Goal: Task Accomplishment & Management: Manage account settings

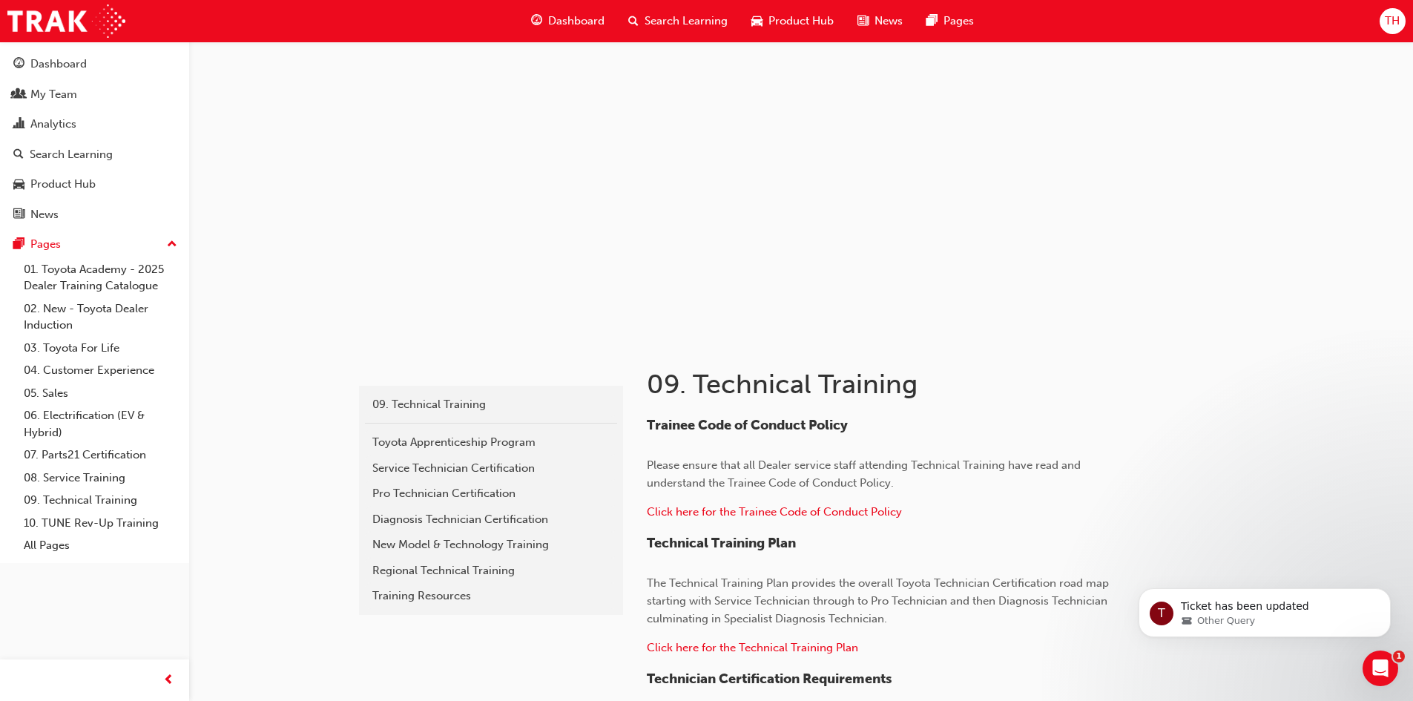
click at [702, 19] on span "Search Learning" at bounding box center [685, 21] width 83 height 17
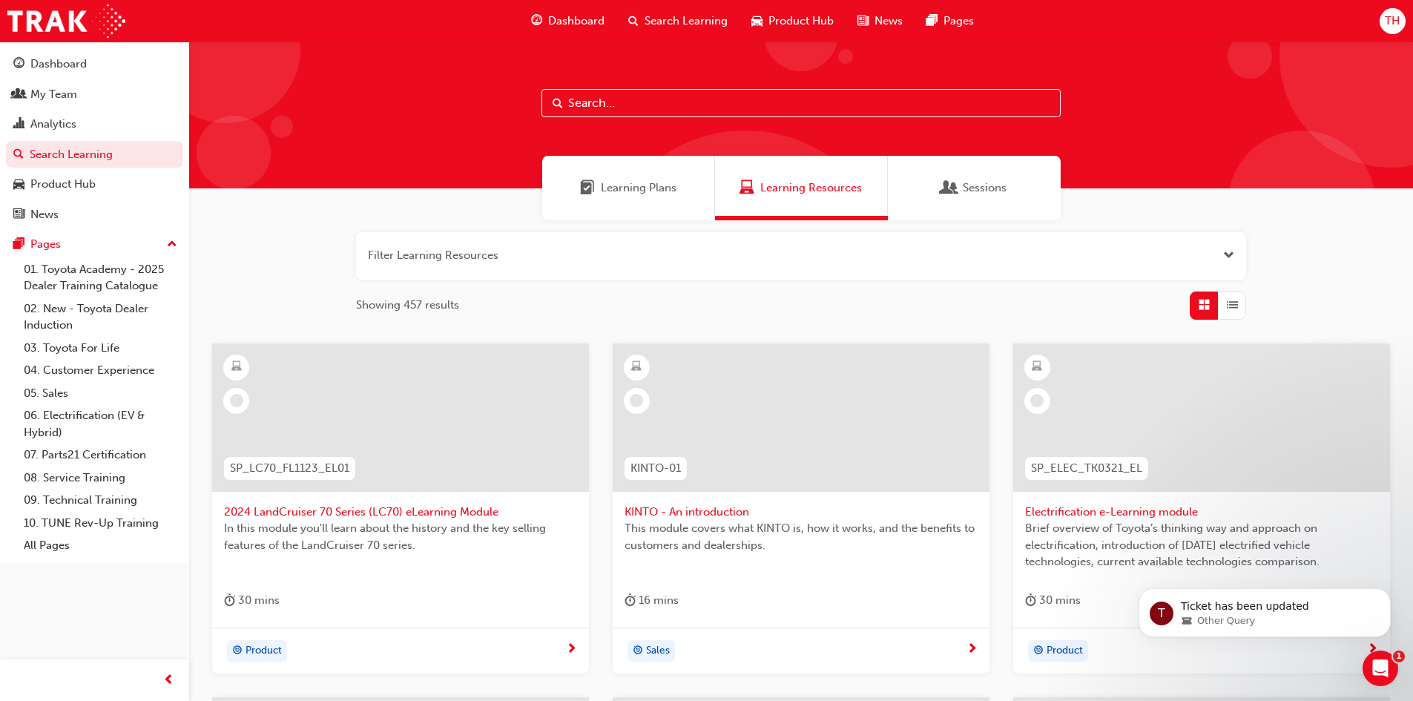
click at [612, 102] on input "text" at bounding box center [800, 103] width 519 height 28
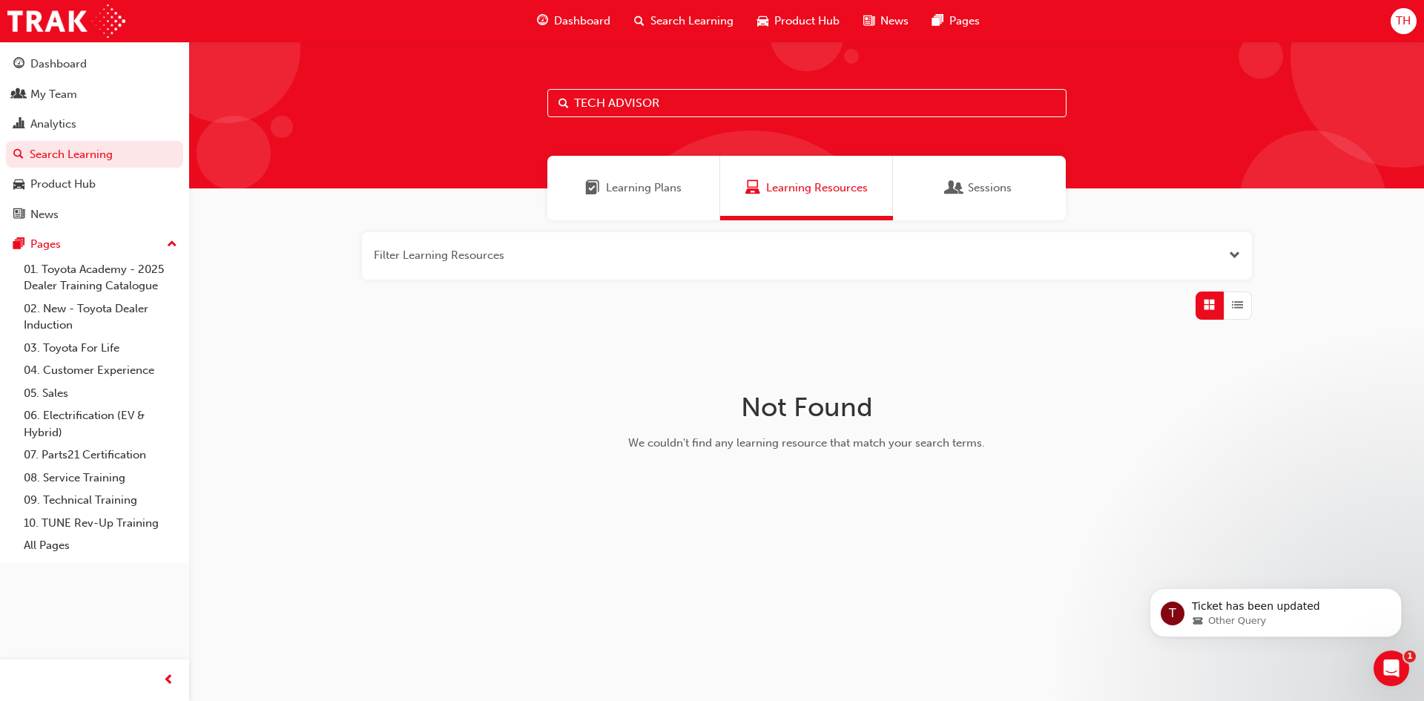
click at [603, 107] on input "TECH ADVISOR" at bounding box center [806, 103] width 519 height 28
type input "TECHINCAL ADVISOR"
drag, startPoint x: 764, startPoint y: 96, endPoint x: 750, endPoint y: 98, distance: 14.2
click at [756, 96] on input "TECHINCAL ADVISOR" at bounding box center [806, 103] width 519 height 28
drag, startPoint x: 730, startPoint y: 100, endPoint x: 420, endPoint y: 106, distance: 310.0
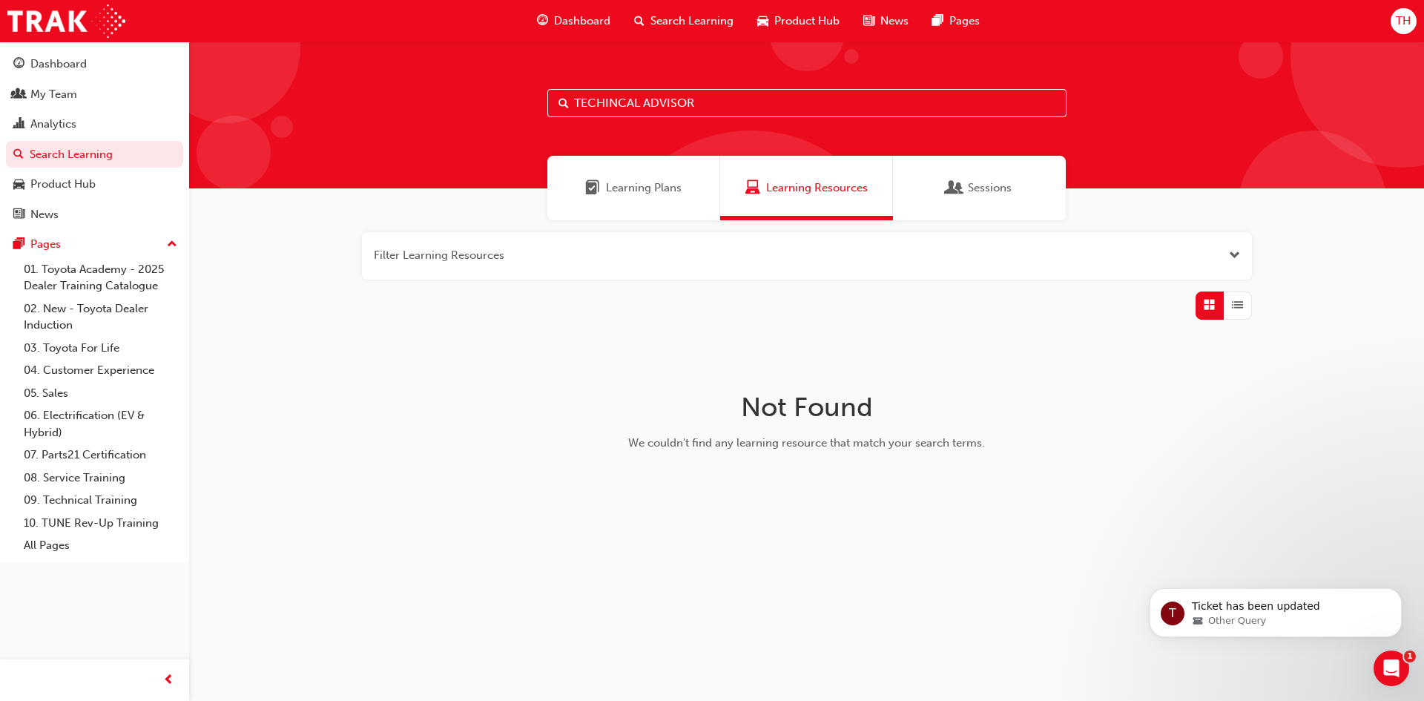
click at [426, 108] on div "TECHINCAL ADVISOR" at bounding box center [806, 115] width 1235 height 147
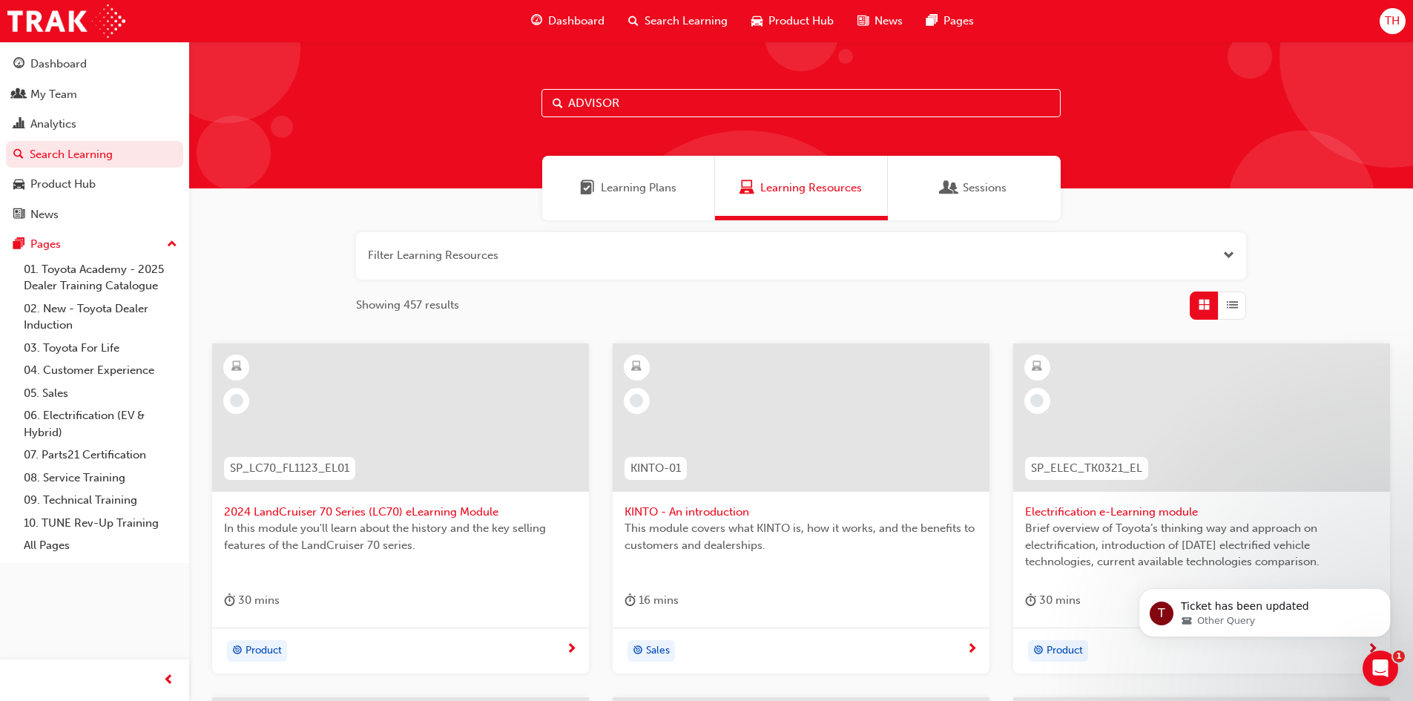
type input "ADVISOR"
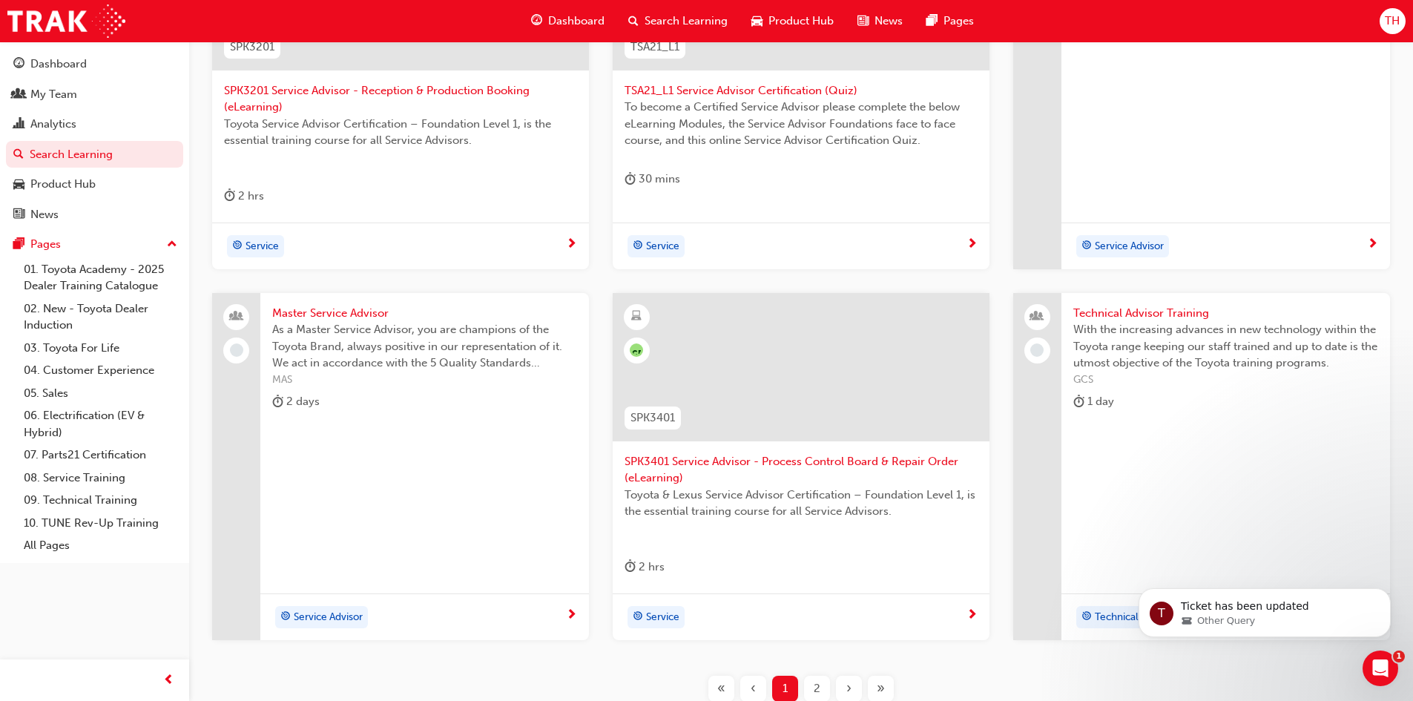
scroll to position [519, 0]
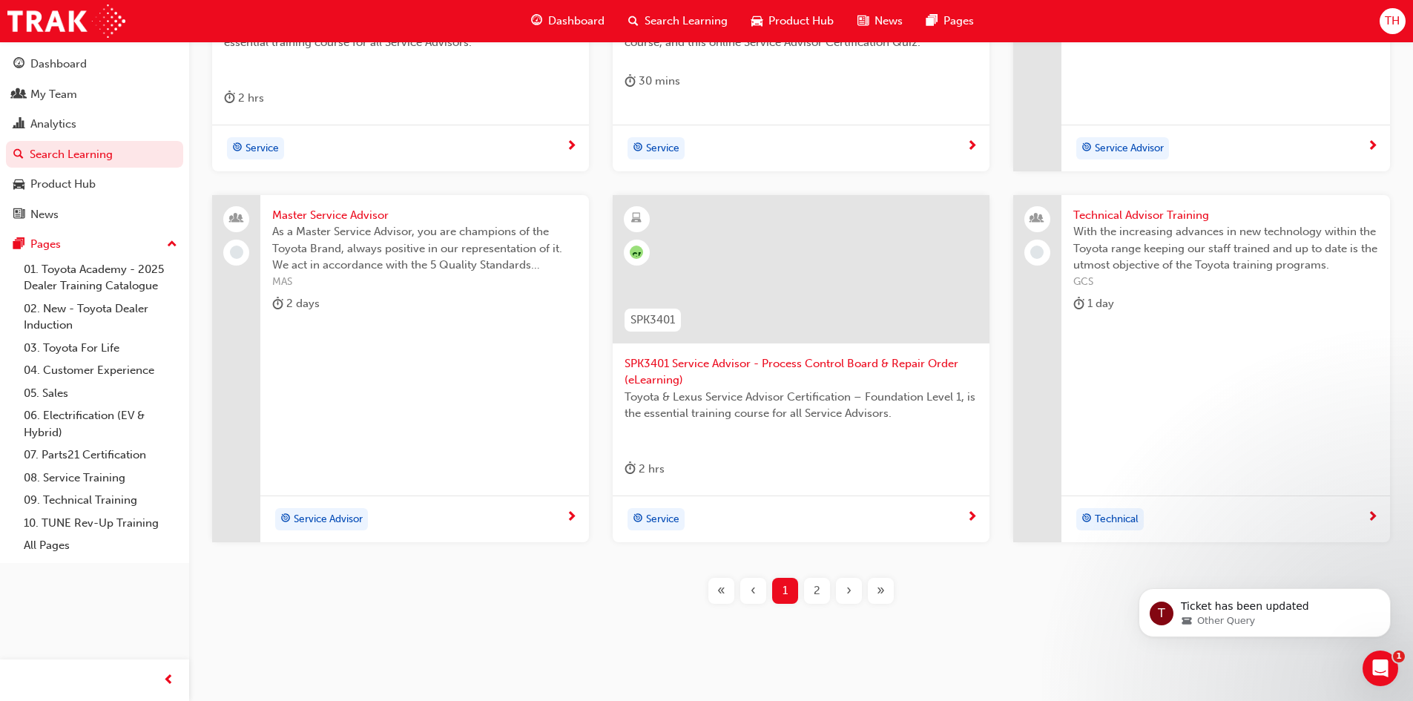
click at [1178, 212] on span "Technical Advisor Training" at bounding box center [1225, 215] width 305 height 17
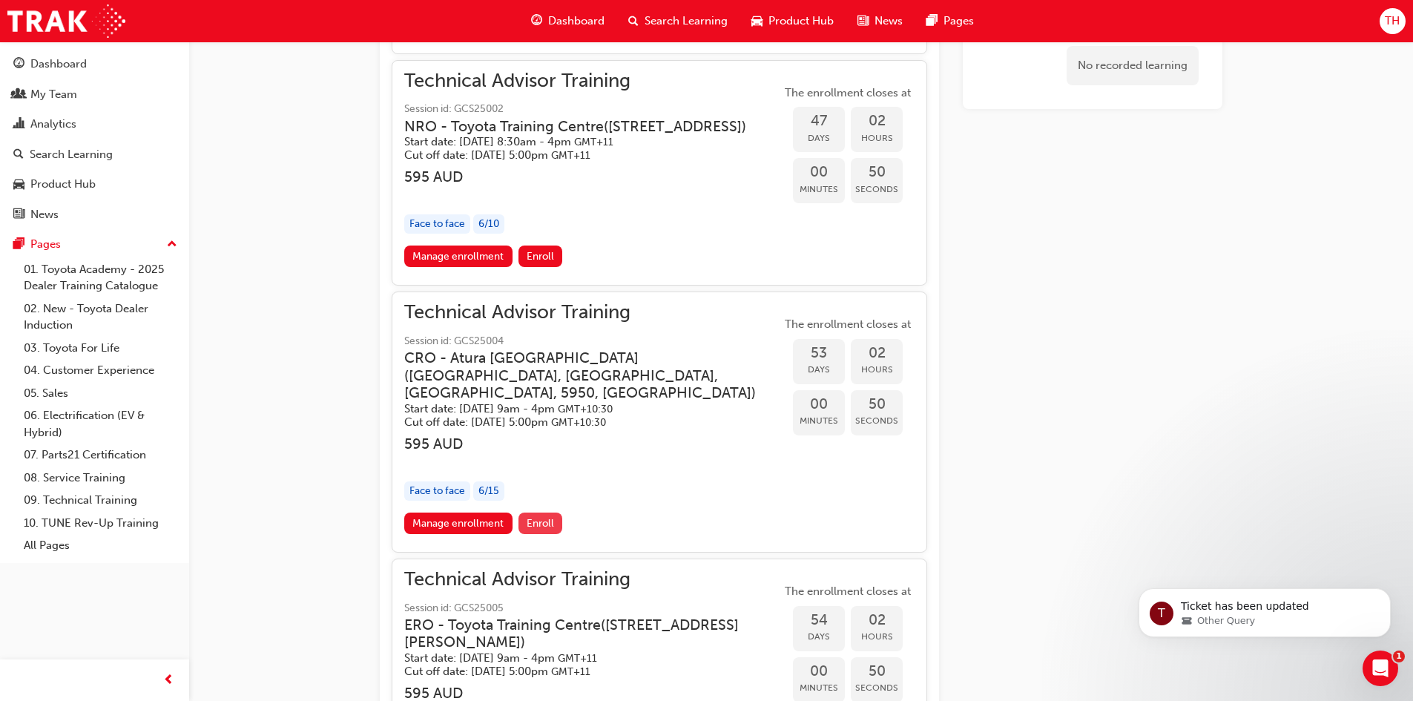
scroll to position [1700, 0]
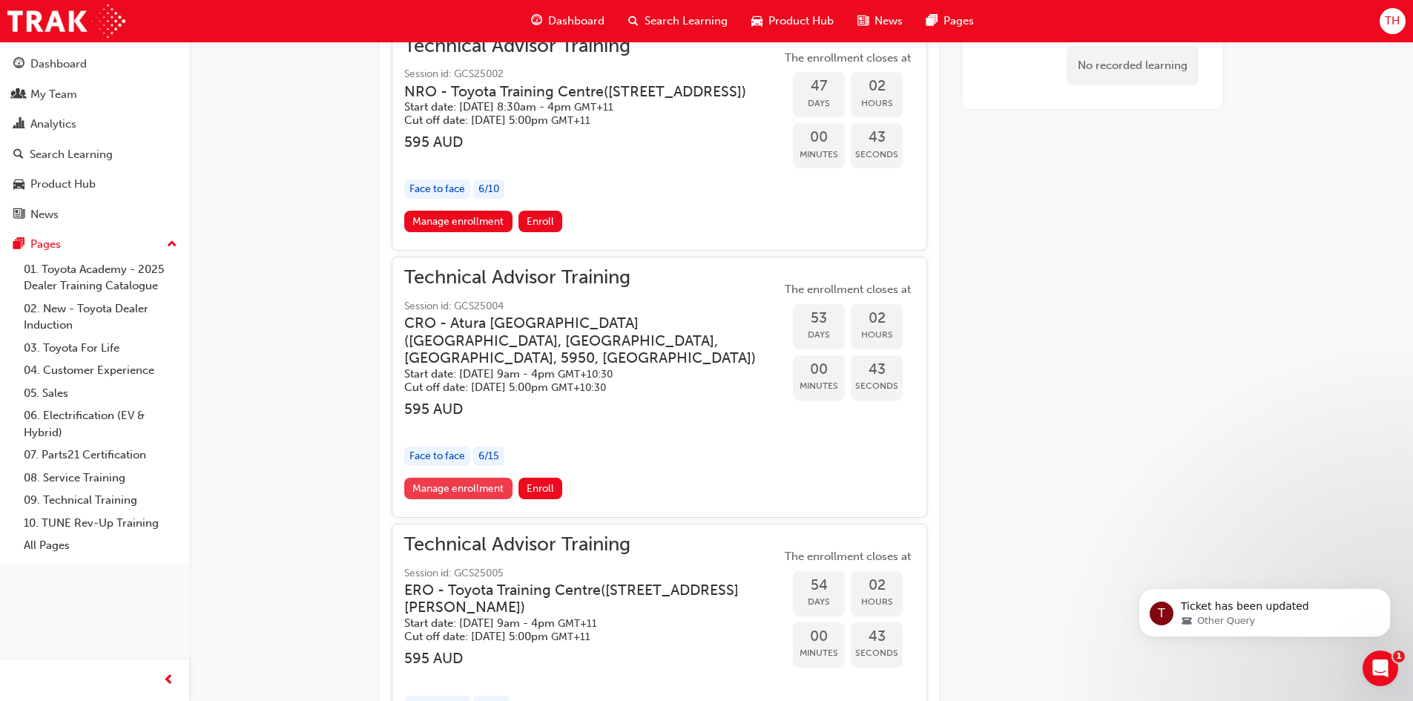
click at [439, 499] on link "Manage enrollment" at bounding box center [458, 489] width 108 height 22
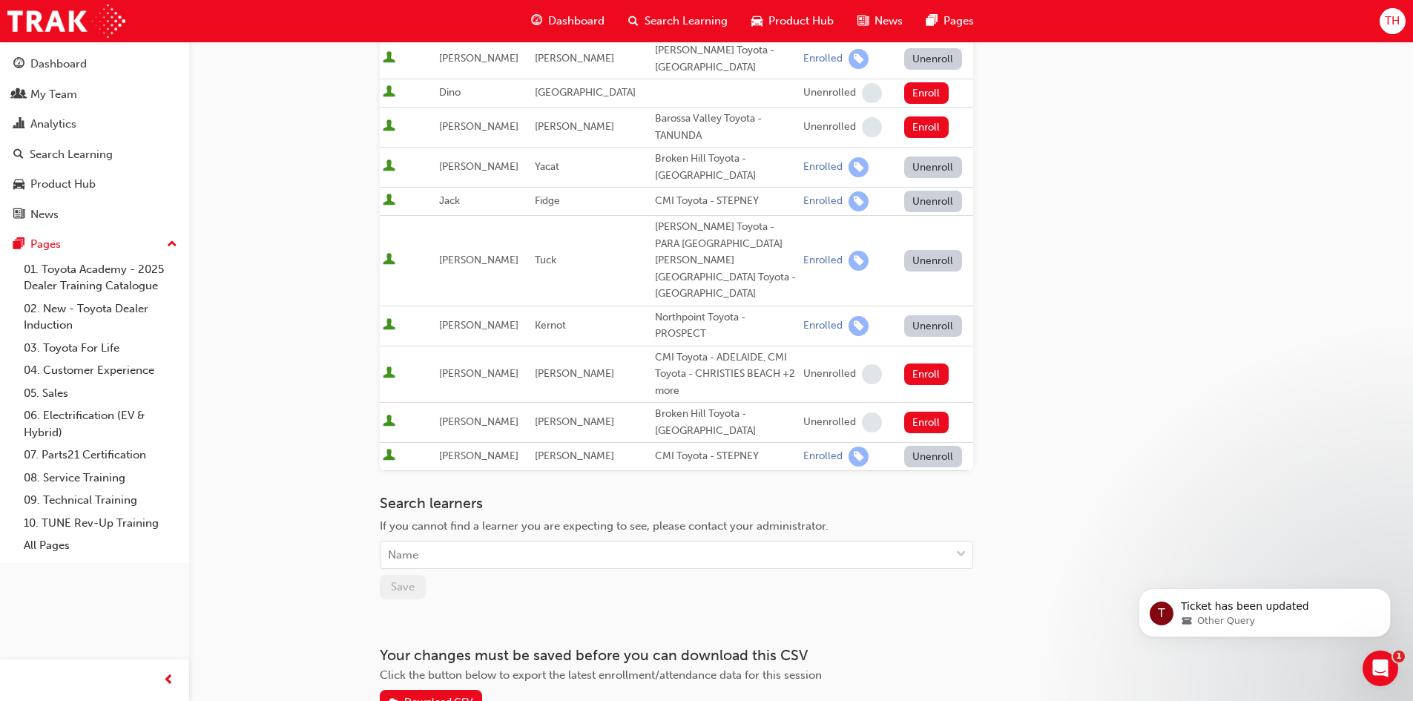
scroll to position [297, 0]
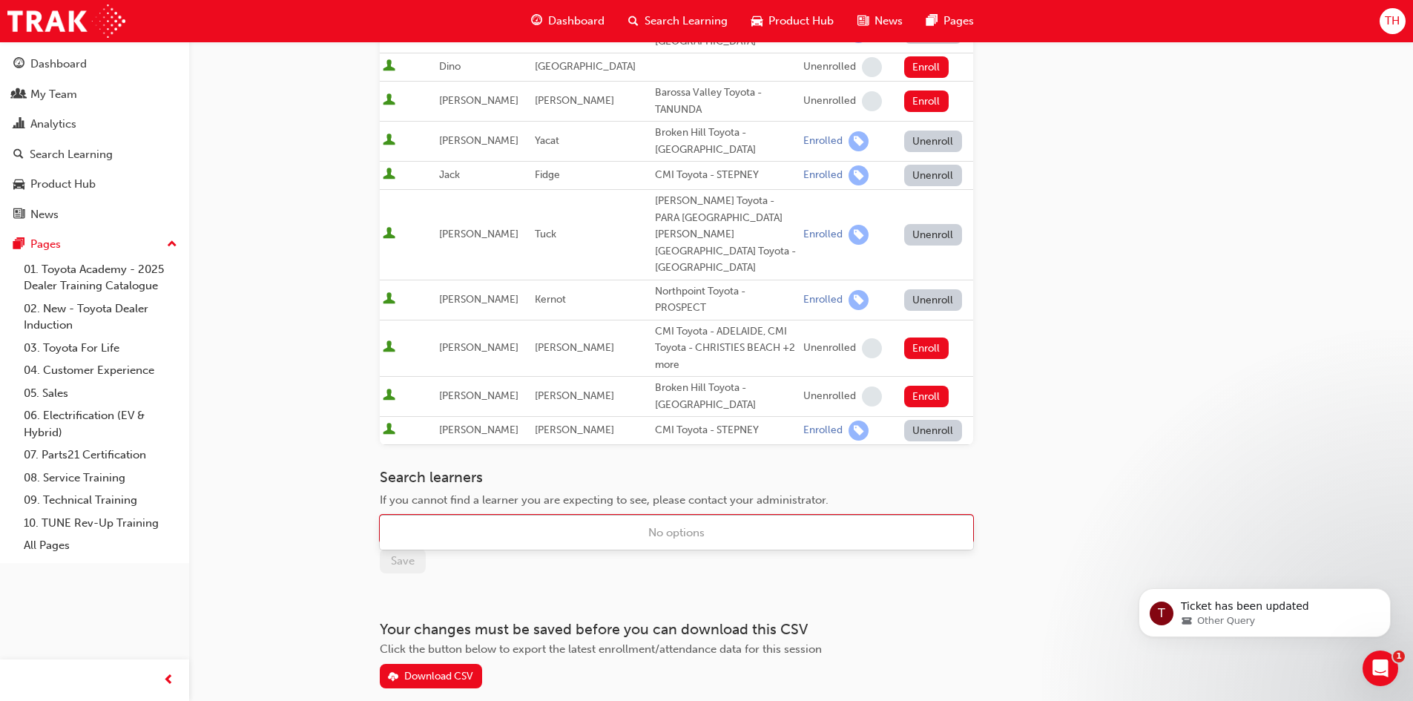
click at [465, 516] on div "Name" at bounding box center [664, 529] width 569 height 26
type input "W"
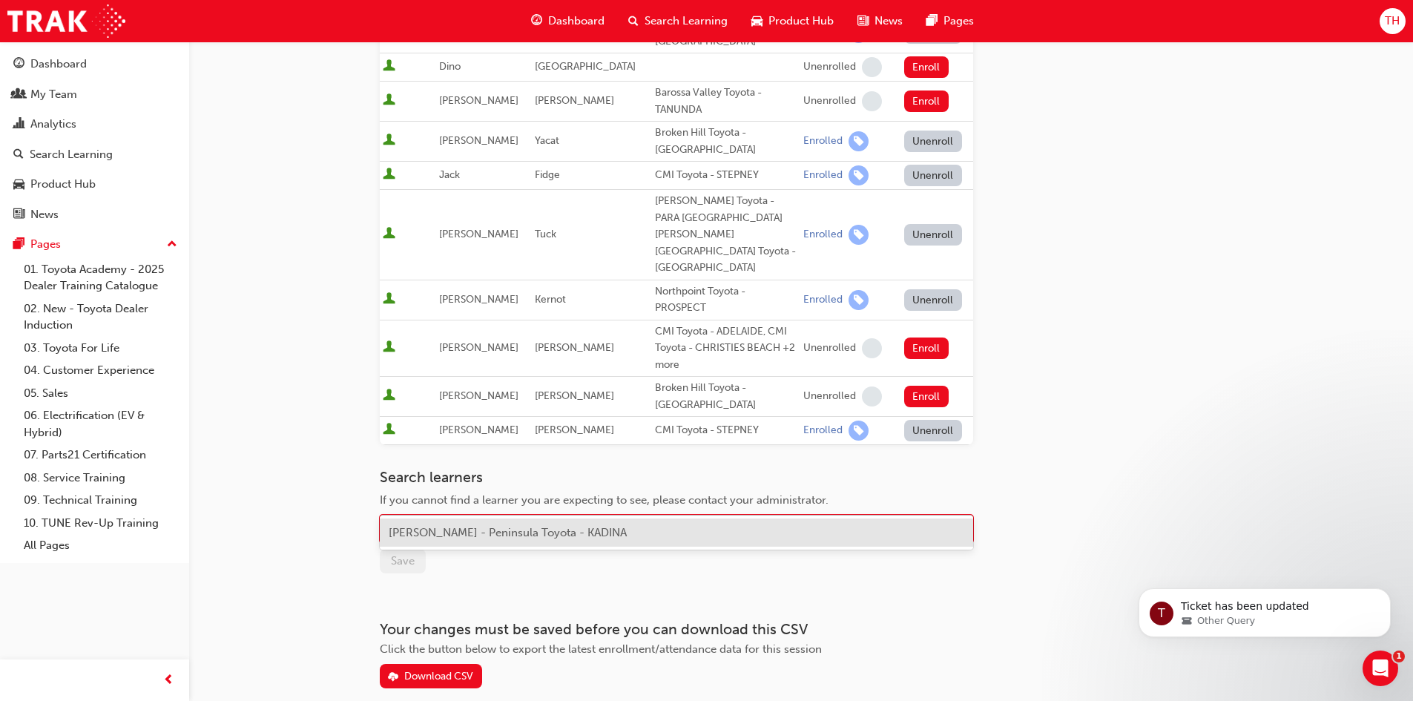
type input "ZENG"
click at [447, 537] on span "WenSheng Zeng - Peninsula Toyota - KADINA" at bounding box center [508, 532] width 238 height 13
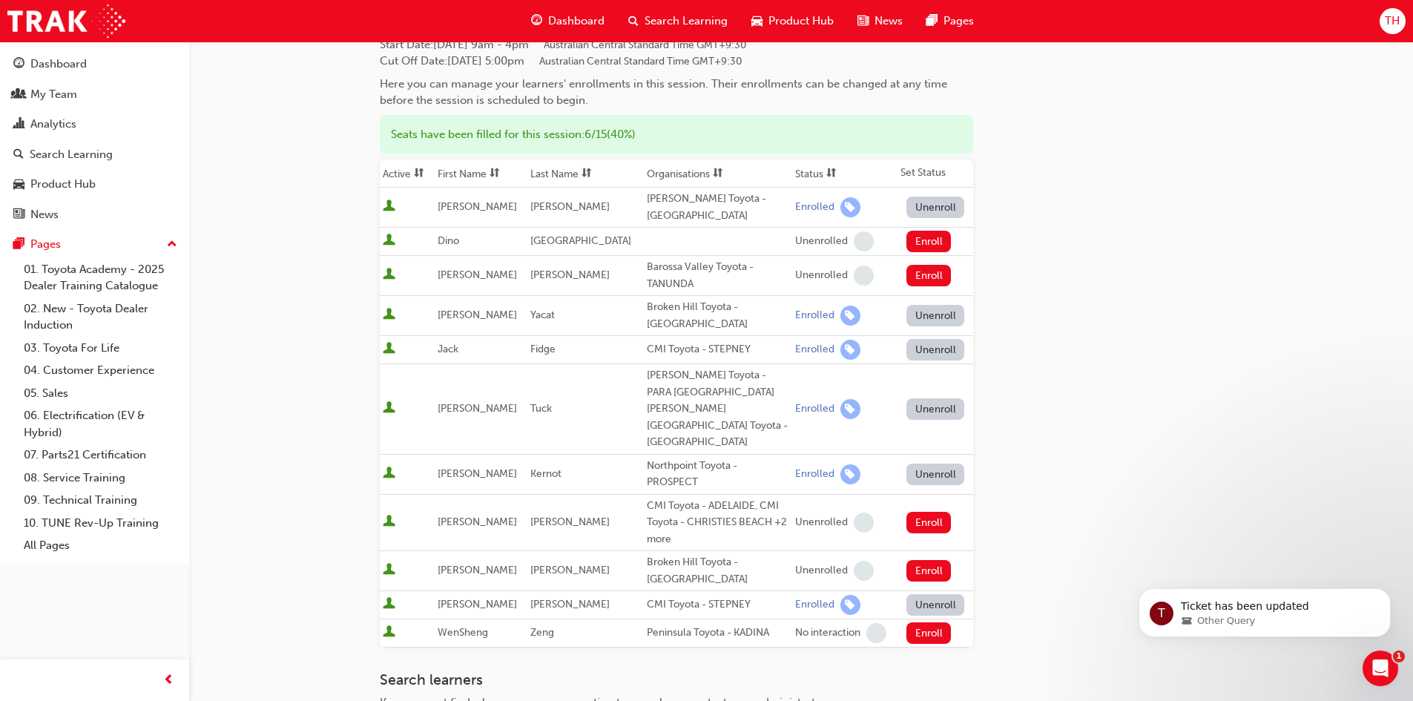
scroll to position [148, 0]
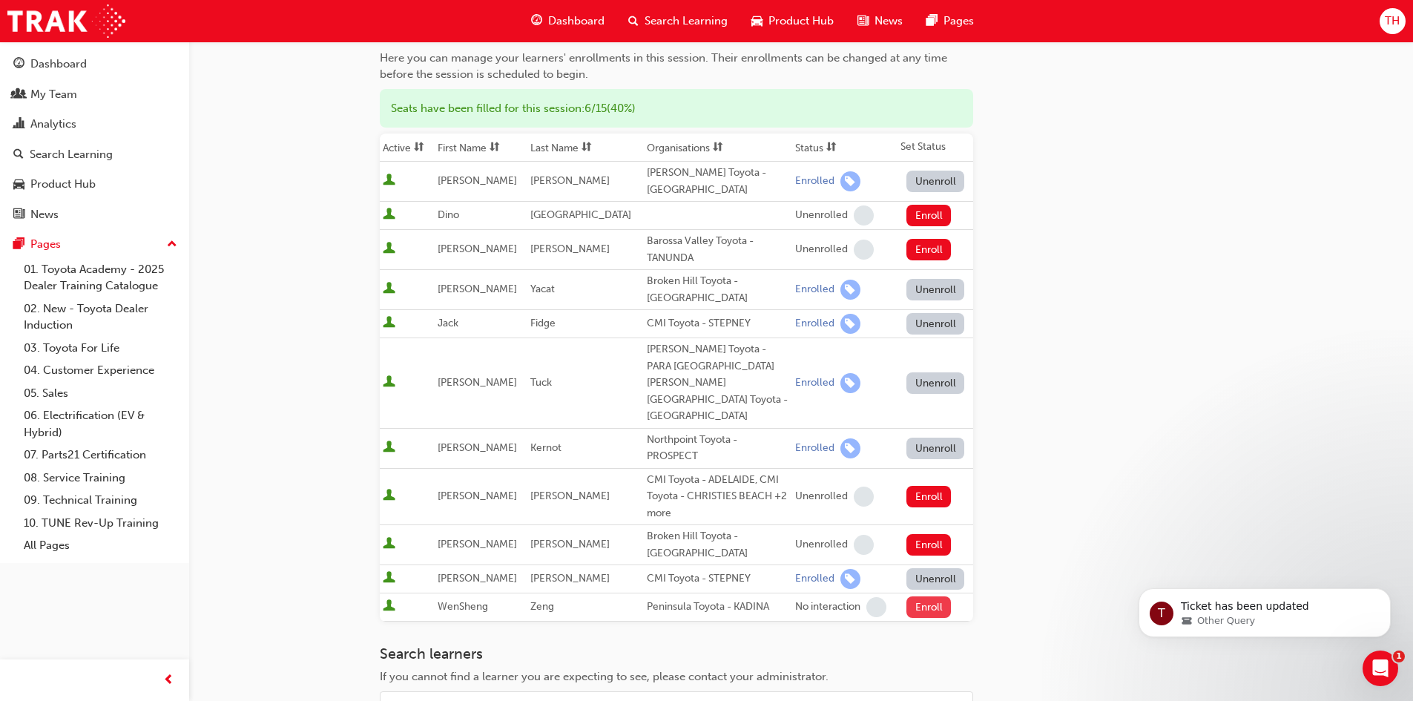
click at [921, 596] on button "Enroll" at bounding box center [928, 607] width 44 height 22
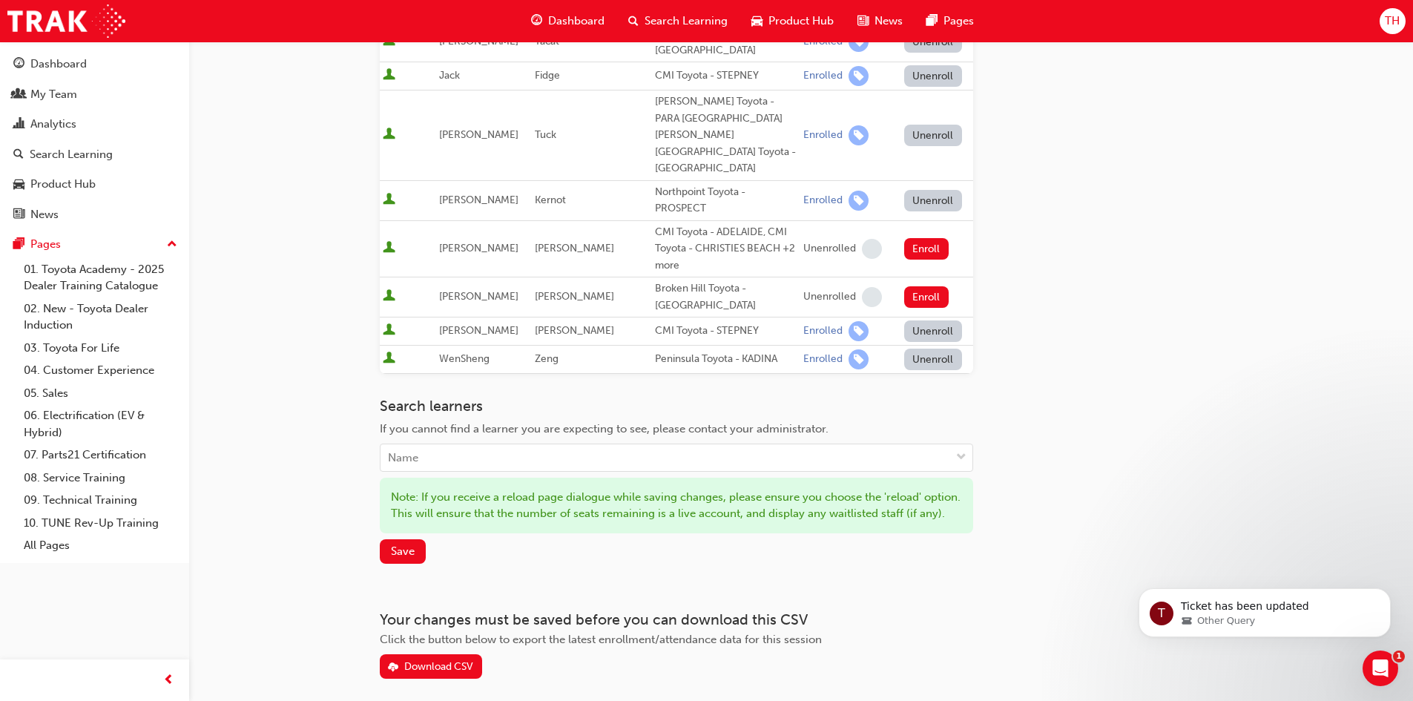
scroll to position [441, 0]
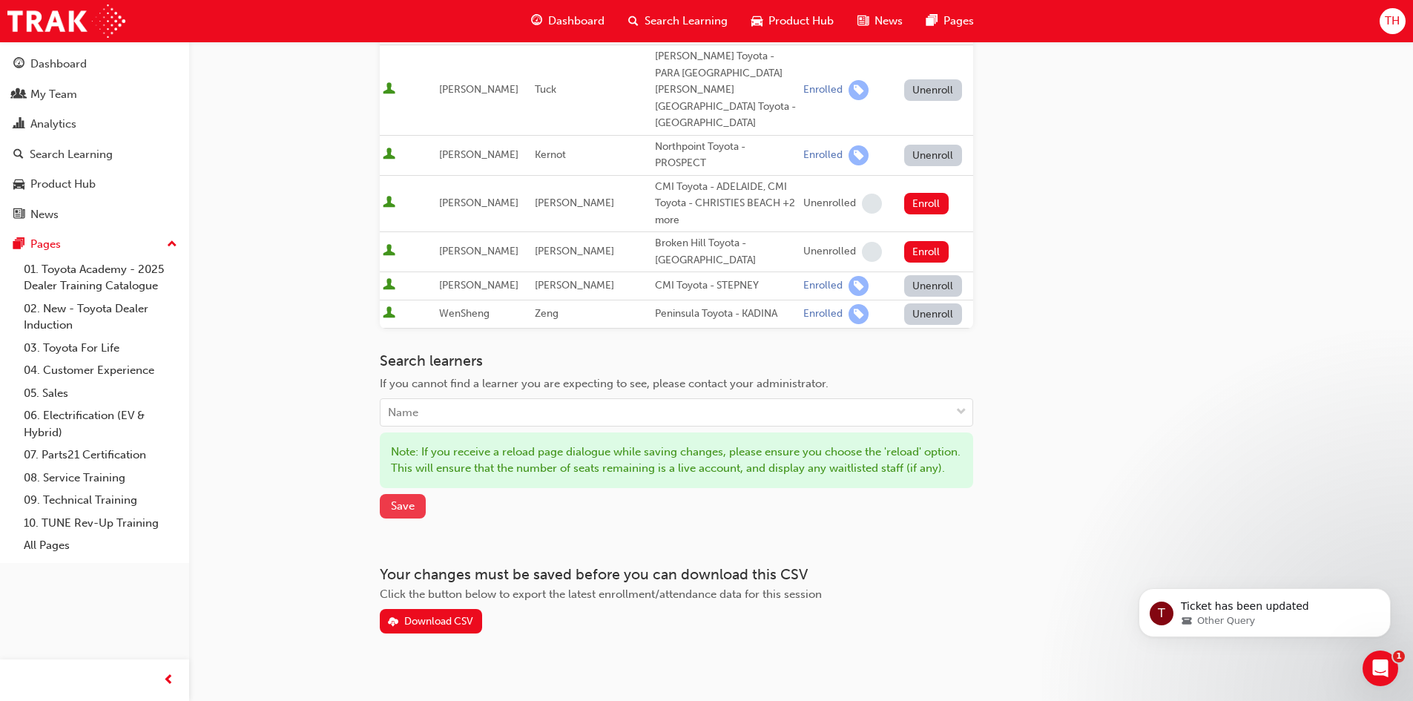
click at [390, 494] on button "Save" at bounding box center [403, 506] width 46 height 24
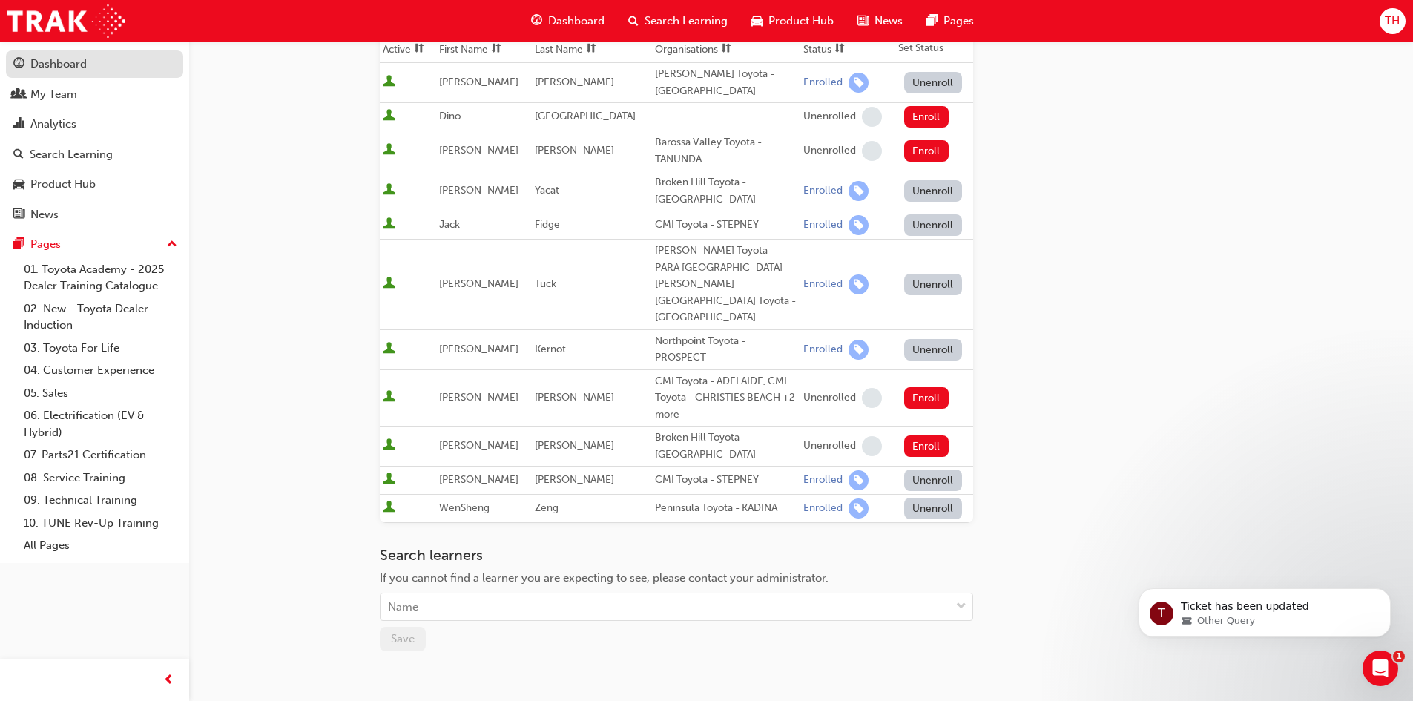
scroll to position [222, 0]
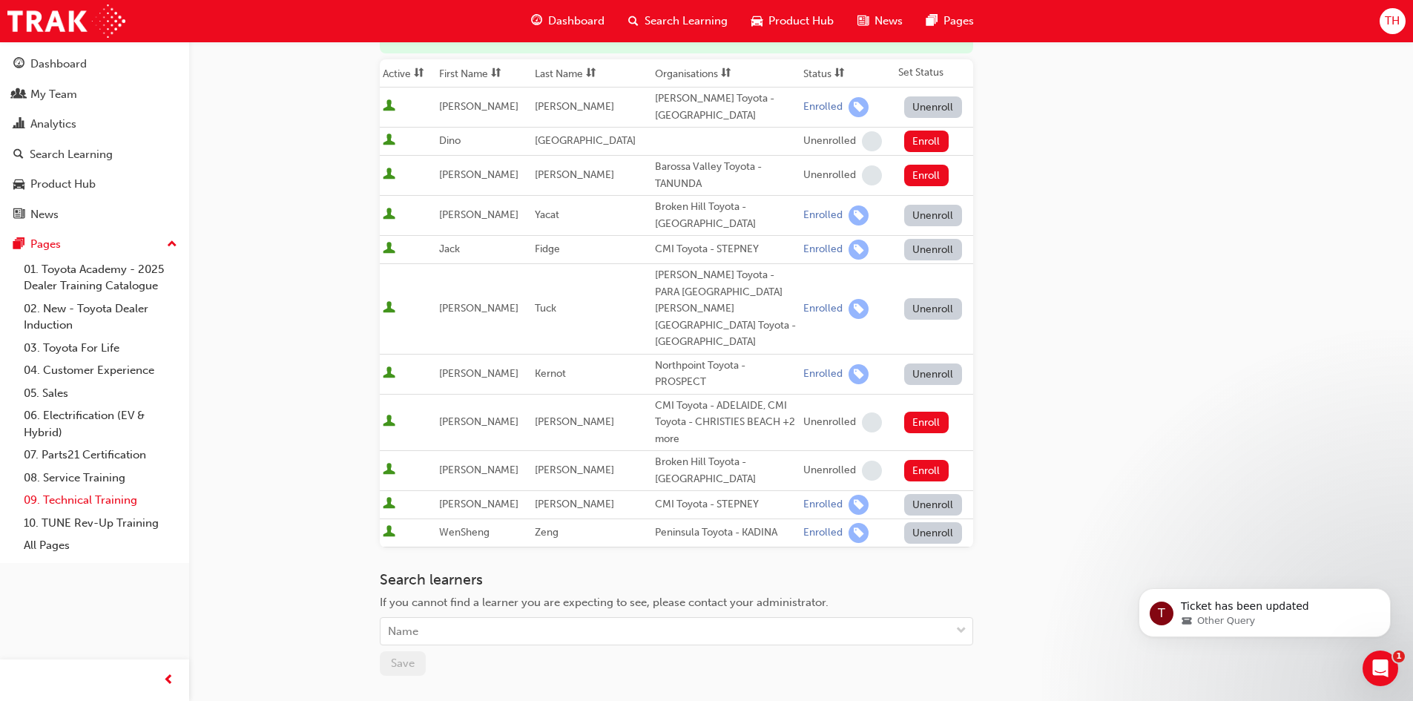
click at [76, 503] on link "09. Technical Training" at bounding box center [100, 500] width 165 height 23
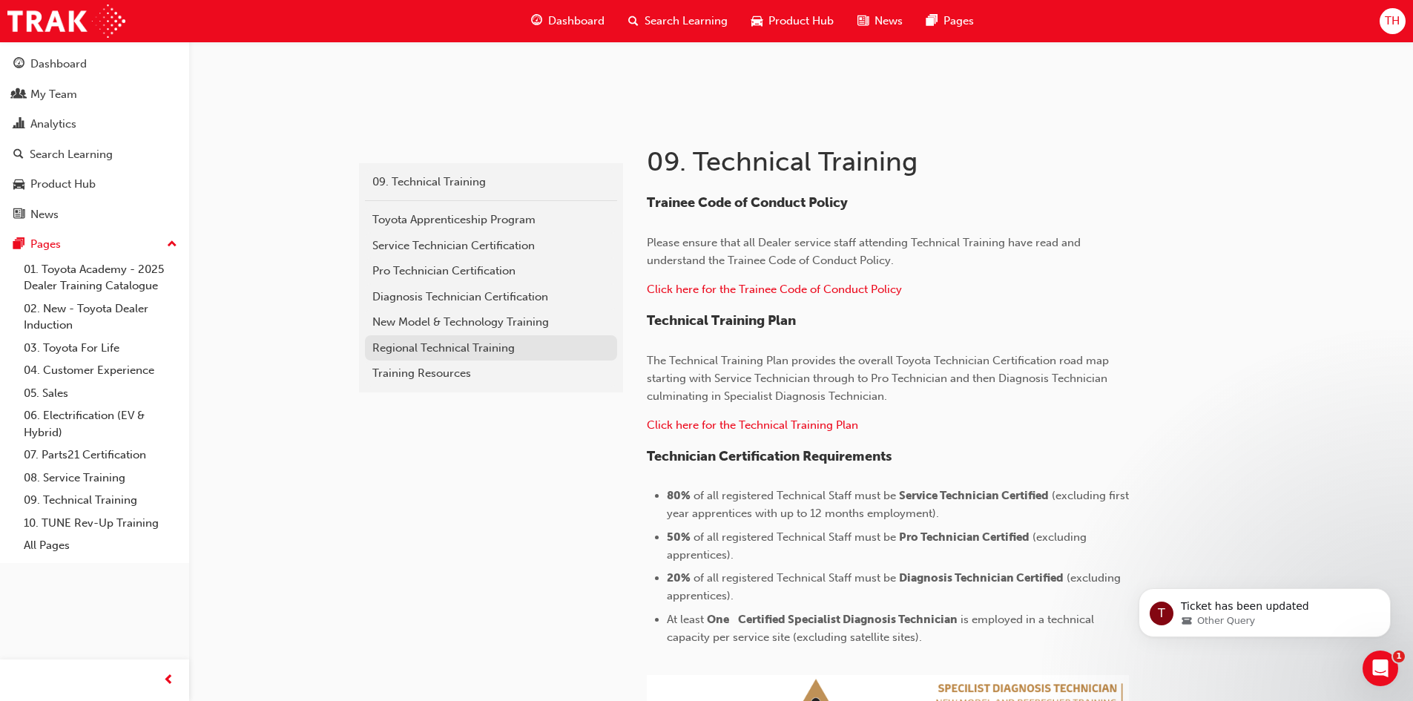
click at [424, 339] on link "Regional Technical Training" at bounding box center [491, 348] width 252 height 26
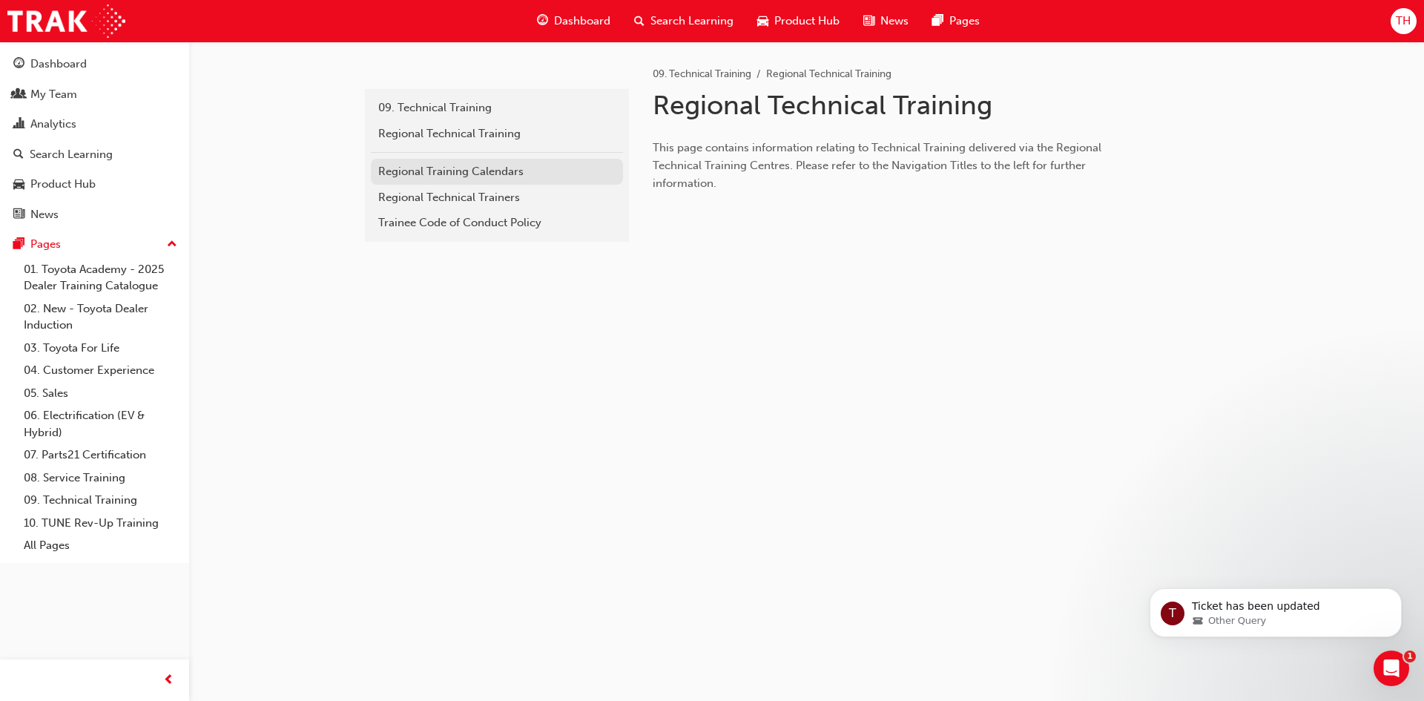
click at [459, 175] on div "Regional Training Calendars" at bounding box center [496, 171] width 237 height 17
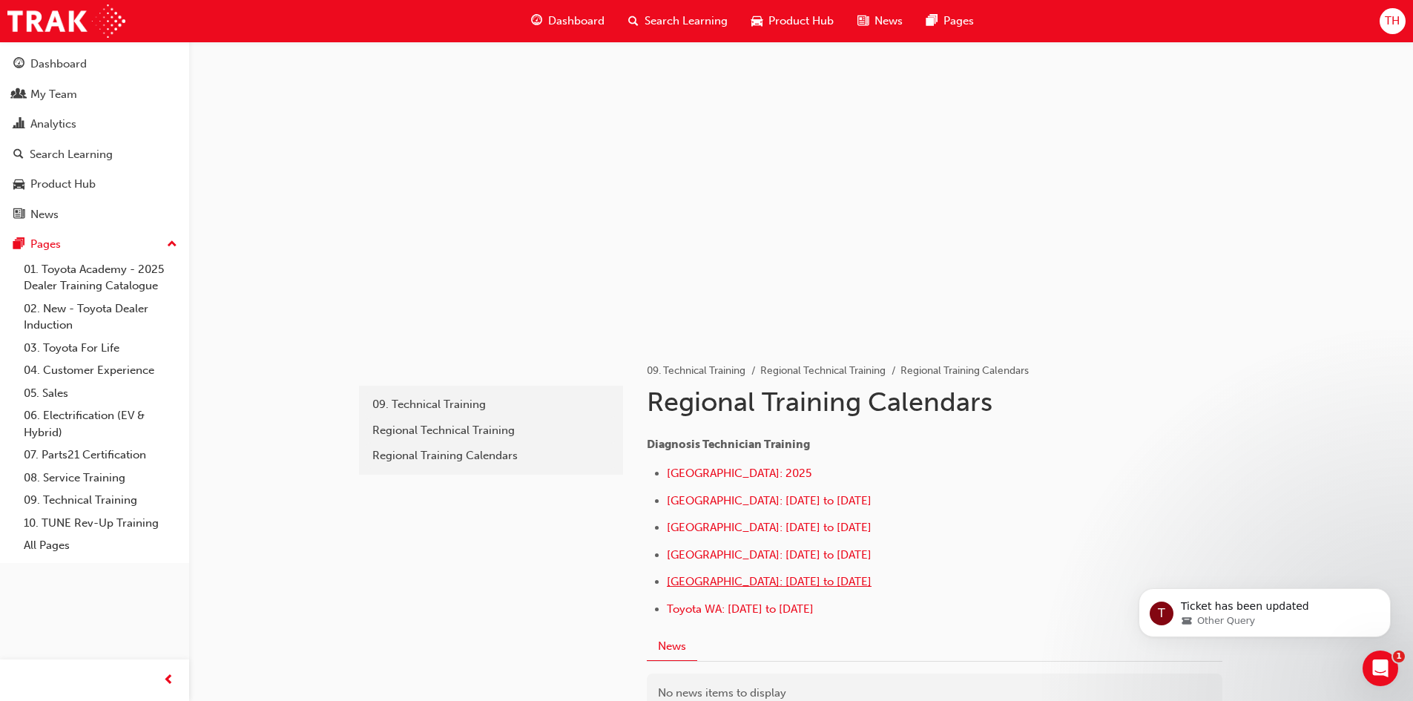
click at [796, 580] on span "Central Region: May to December 2025" at bounding box center [769, 581] width 205 height 13
click at [69, 504] on link "09. Technical Training" at bounding box center [100, 500] width 165 height 23
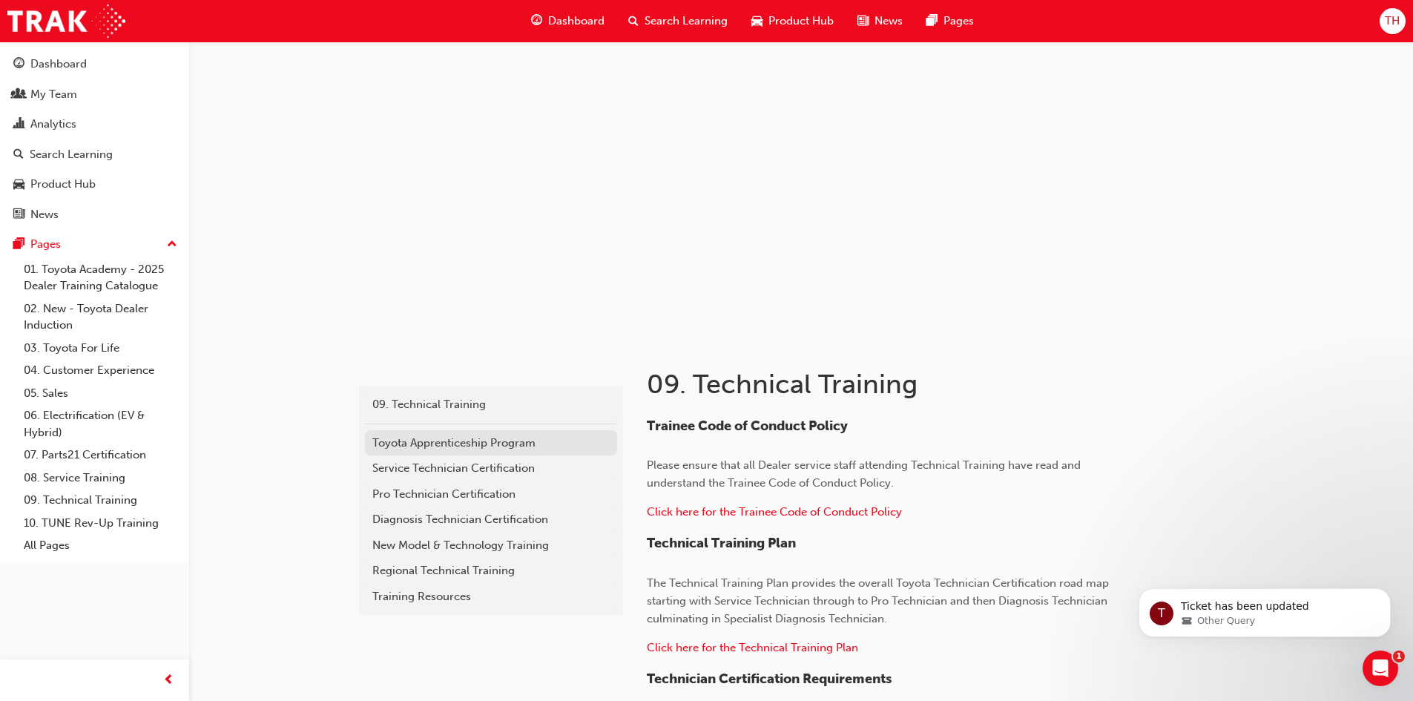
click at [438, 438] on div "Toyota Apprenticeship Program" at bounding box center [490, 443] width 237 height 17
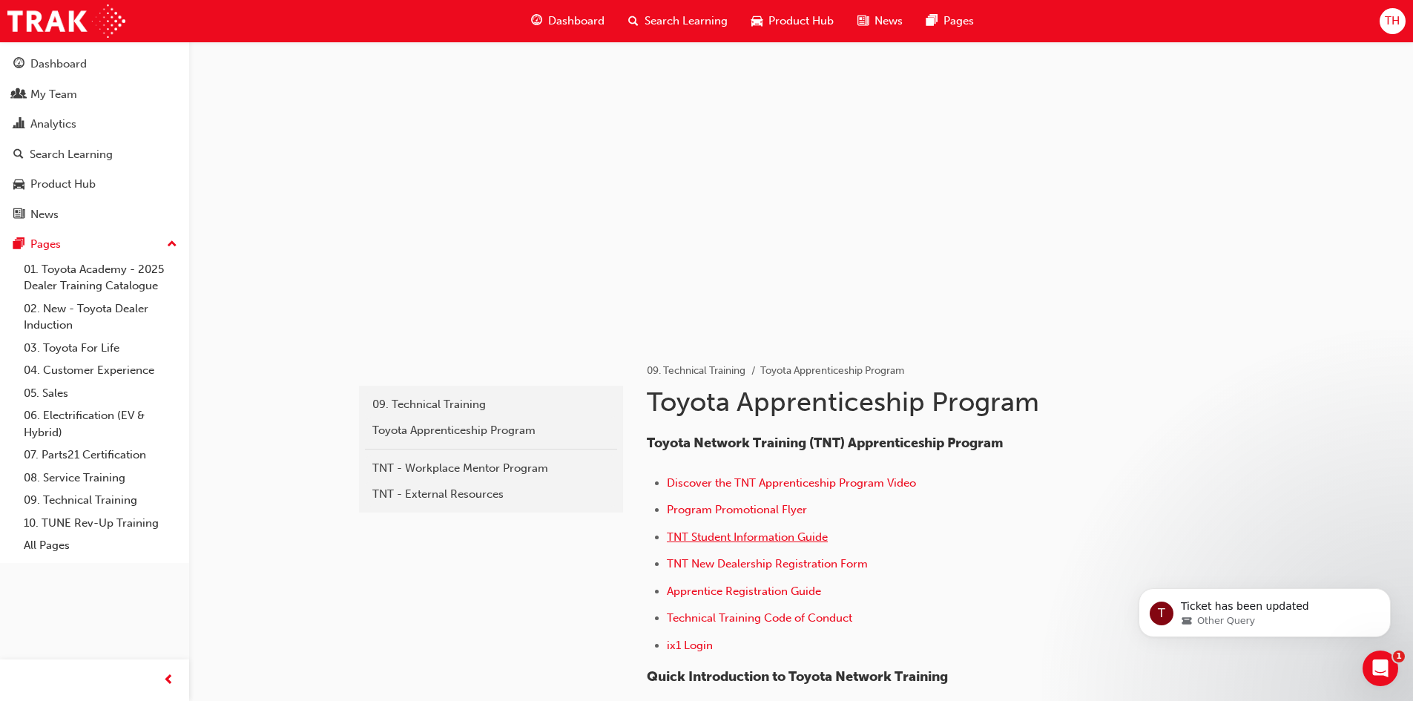
click at [744, 533] on span "TNT Student Information Guide" at bounding box center [747, 536] width 161 height 13
click at [56, 121] on div "Analytics" at bounding box center [53, 124] width 46 height 17
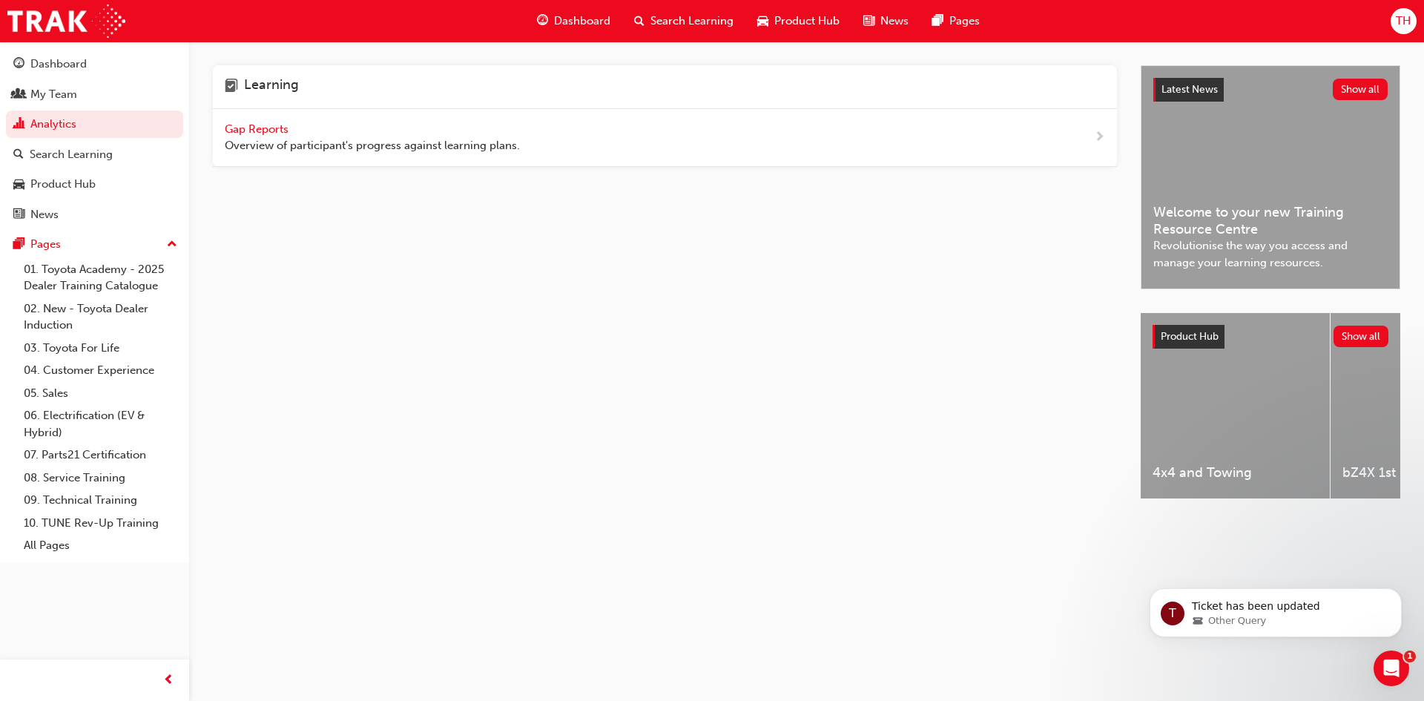
click at [240, 129] on span "Gap Reports" at bounding box center [258, 128] width 67 height 13
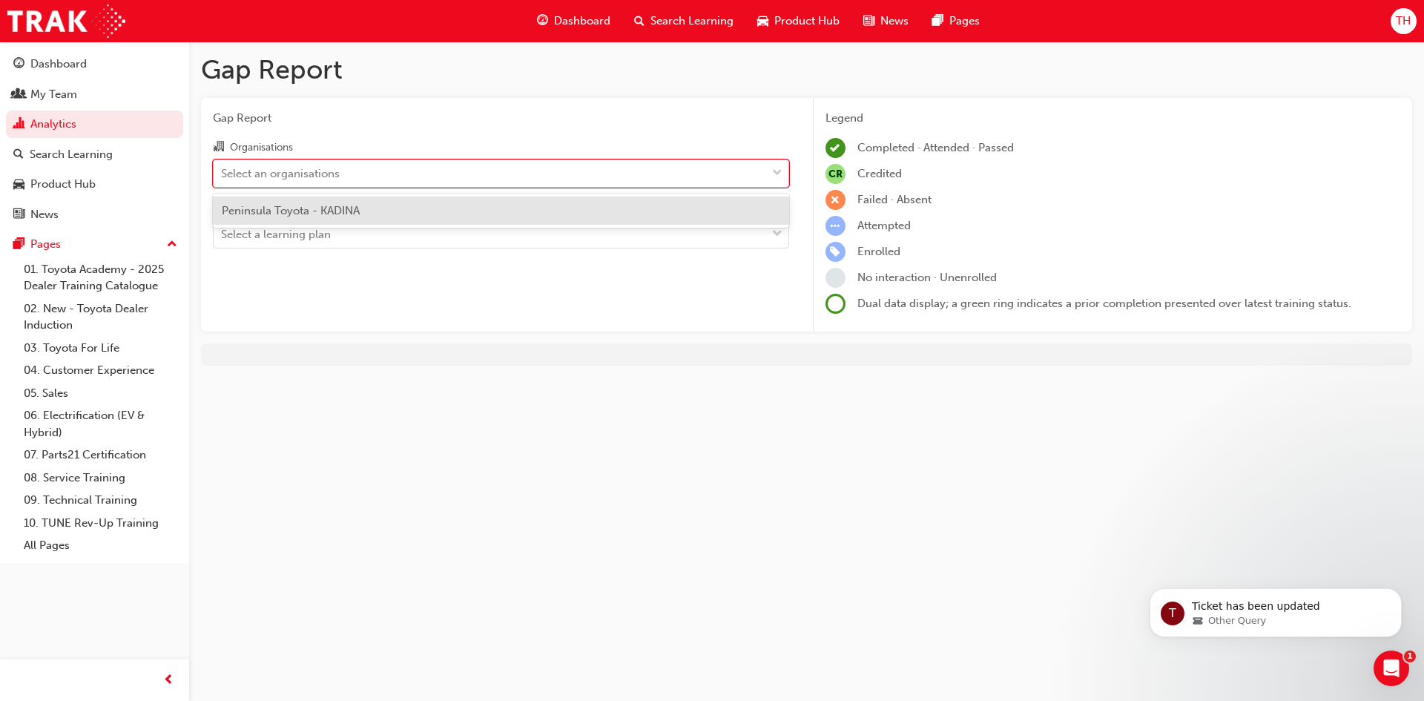
click at [334, 174] on div "Select an organisations" at bounding box center [280, 173] width 119 height 17
click at [222, 174] on input "Organisations option Peninsula Toyota - KADINA focused, 1 of 1. 1 result availa…" at bounding box center [221, 172] width 1 height 13
click at [324, 211] on span "Peninsula Toyota - KADINA" at bounding box center [291, 210] width 138 height 13
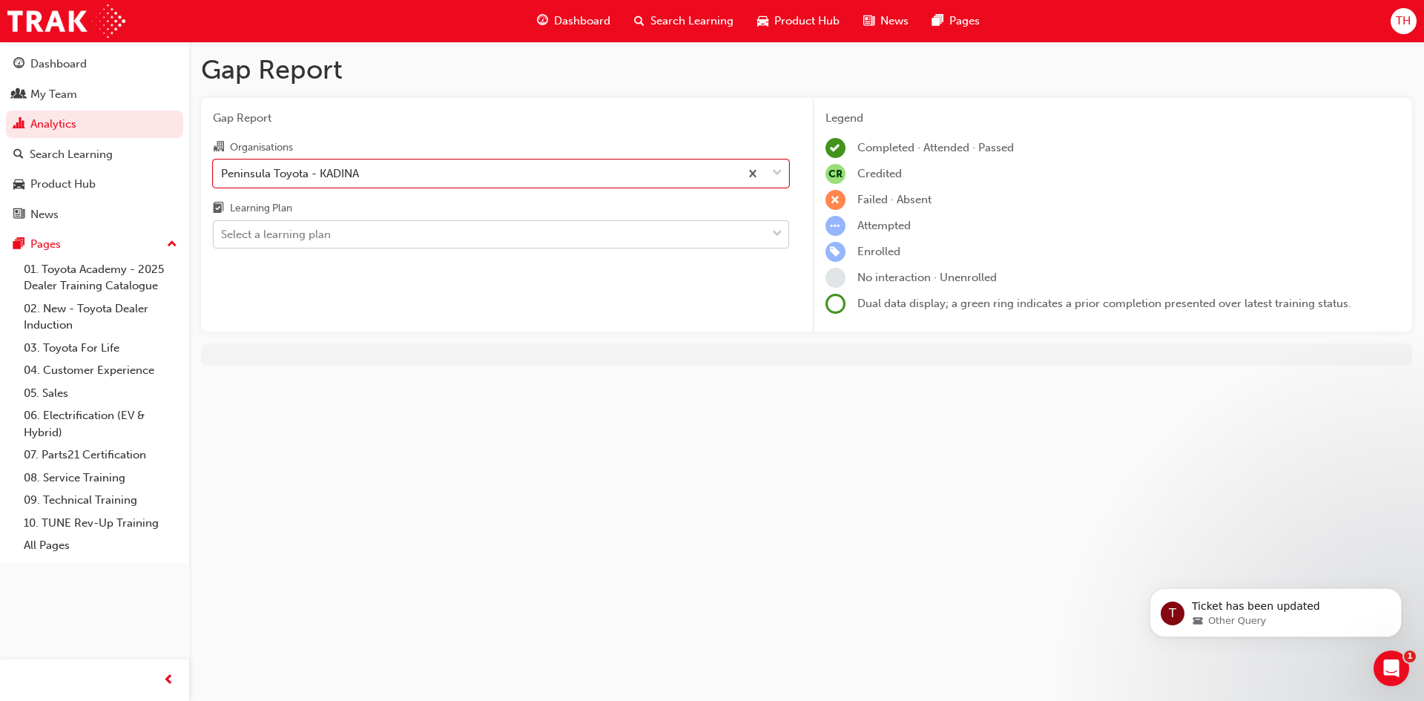
click at [300, 239] on div "Select a learning plan" at bounding box center [276, 234] width 110 height 17
click at [222, 239] on input "Learning Plan Select a learning plan" at bounding box center [221, 234] width 1 height 13
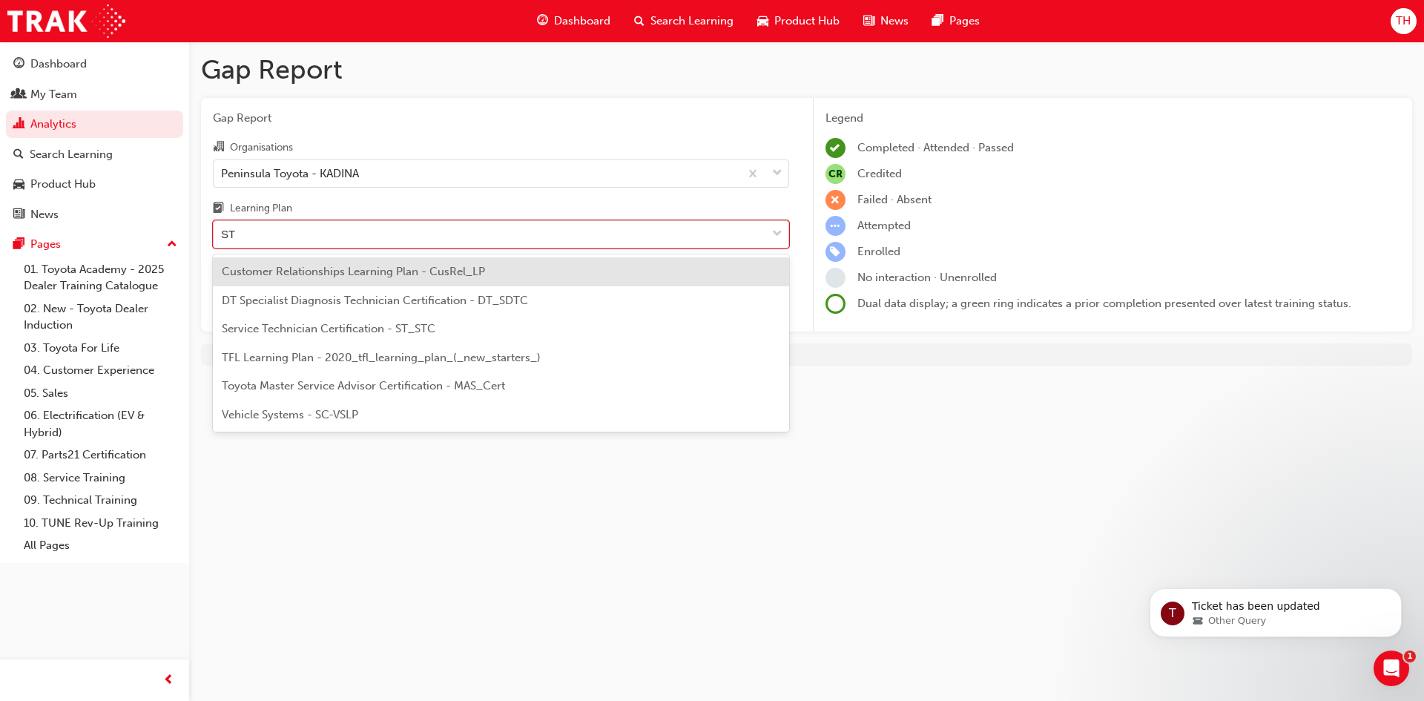
type input "STC"
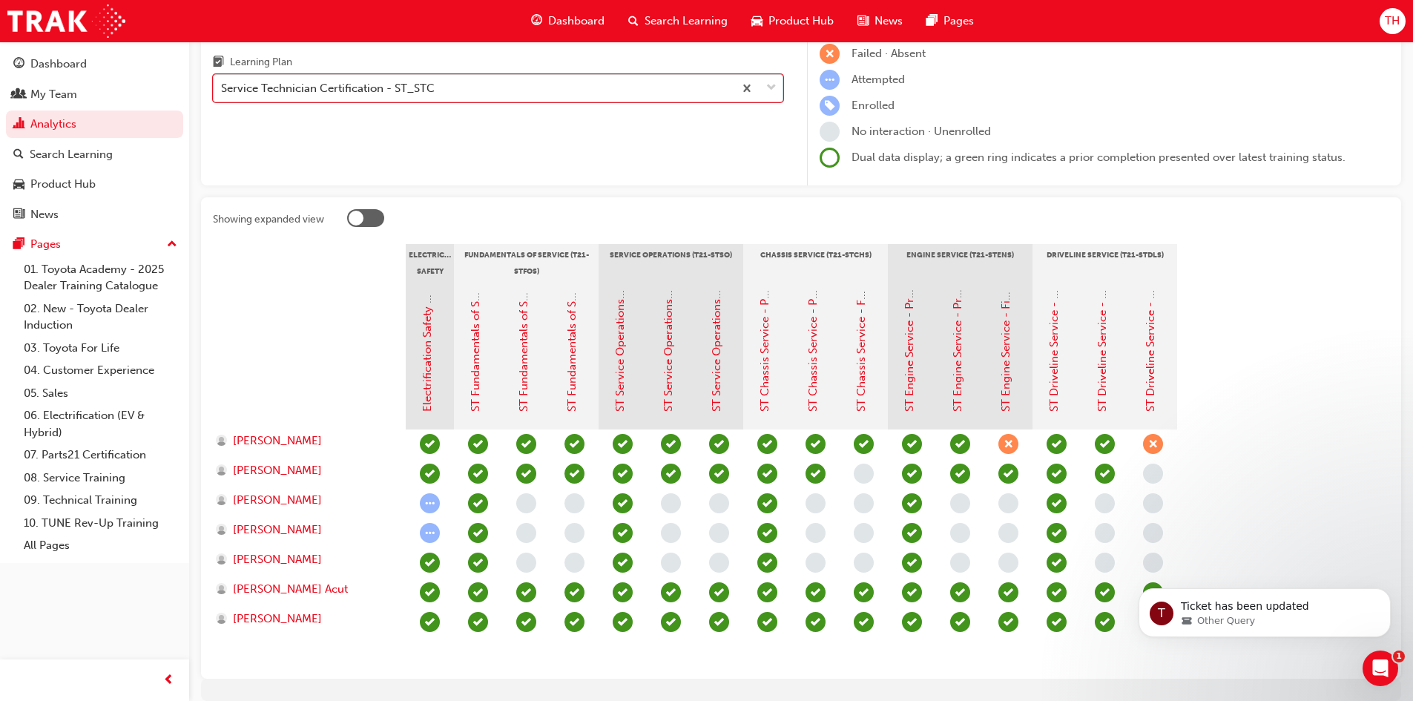
scroll to position [207, 0]
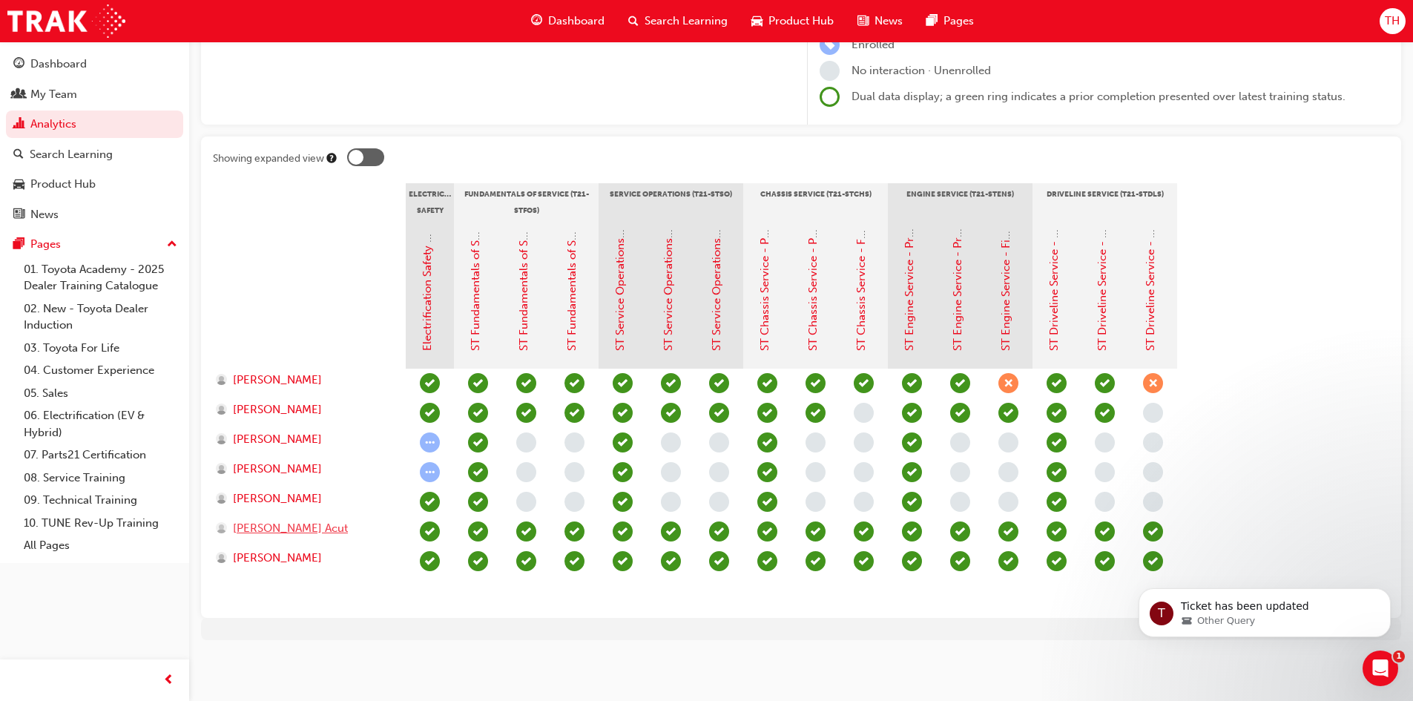
click at [250, 532] on span "[PERSON_NAME] Acut" at bounding box center [290, 528] width 115 height 17
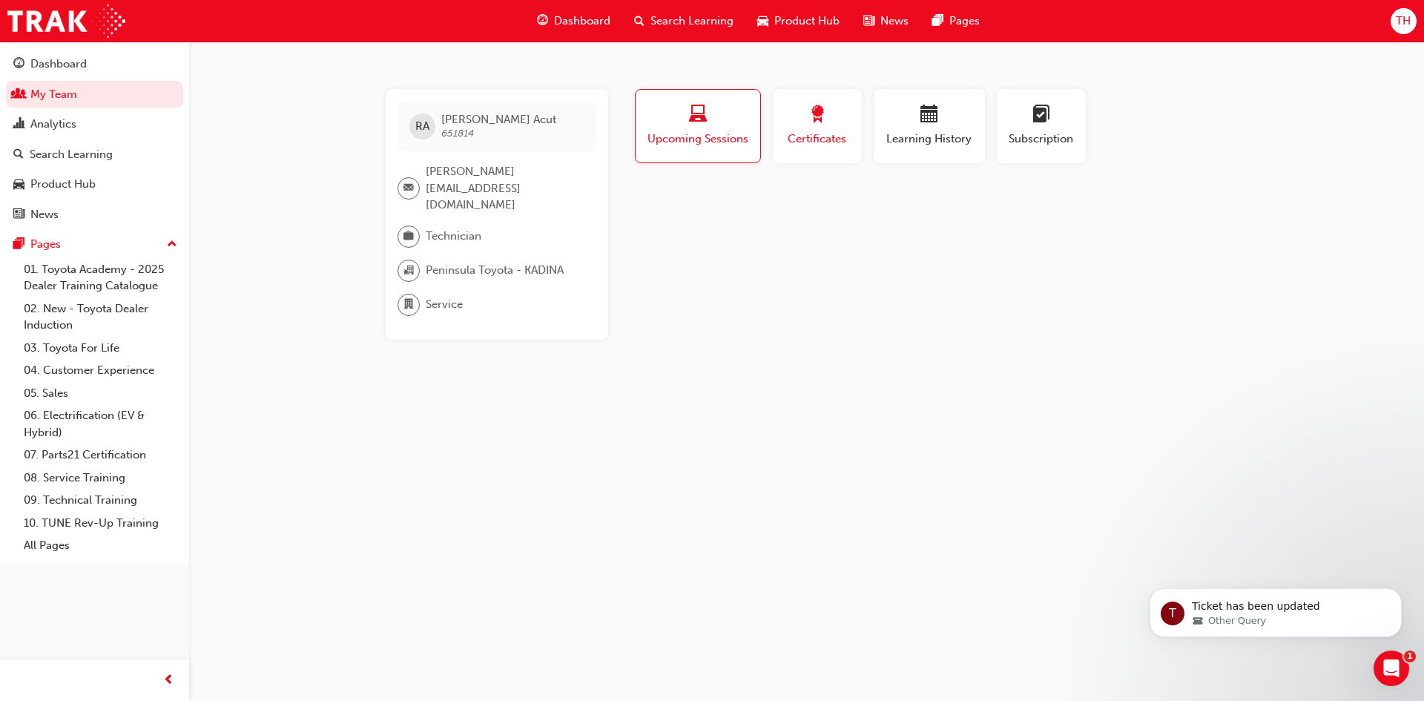
click at [826, 131] on span "Certificates" at bounding box center [817, 139] width 67 height 17
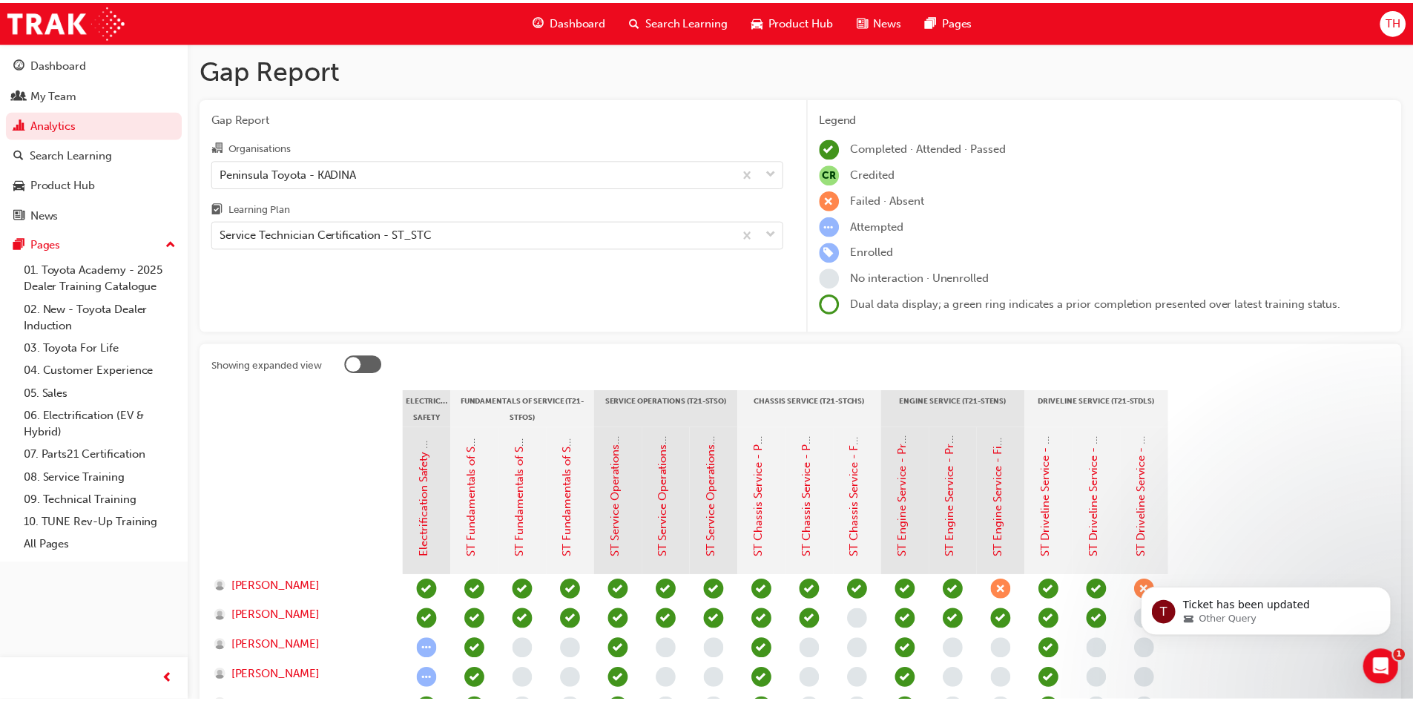
scroll to position [207, 0]
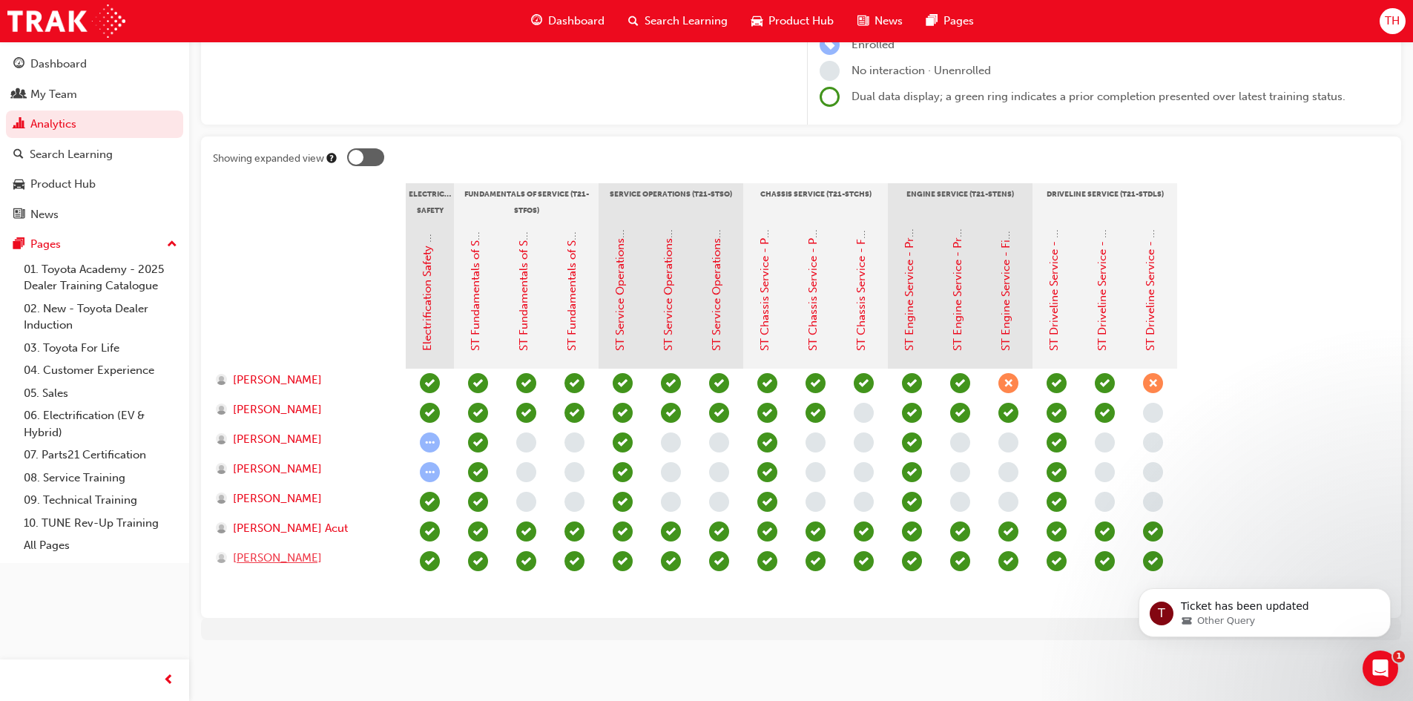
click at [316, 558] on span "[PERSON_NAME]" at bounding box center [277, 557] width 89 height 17
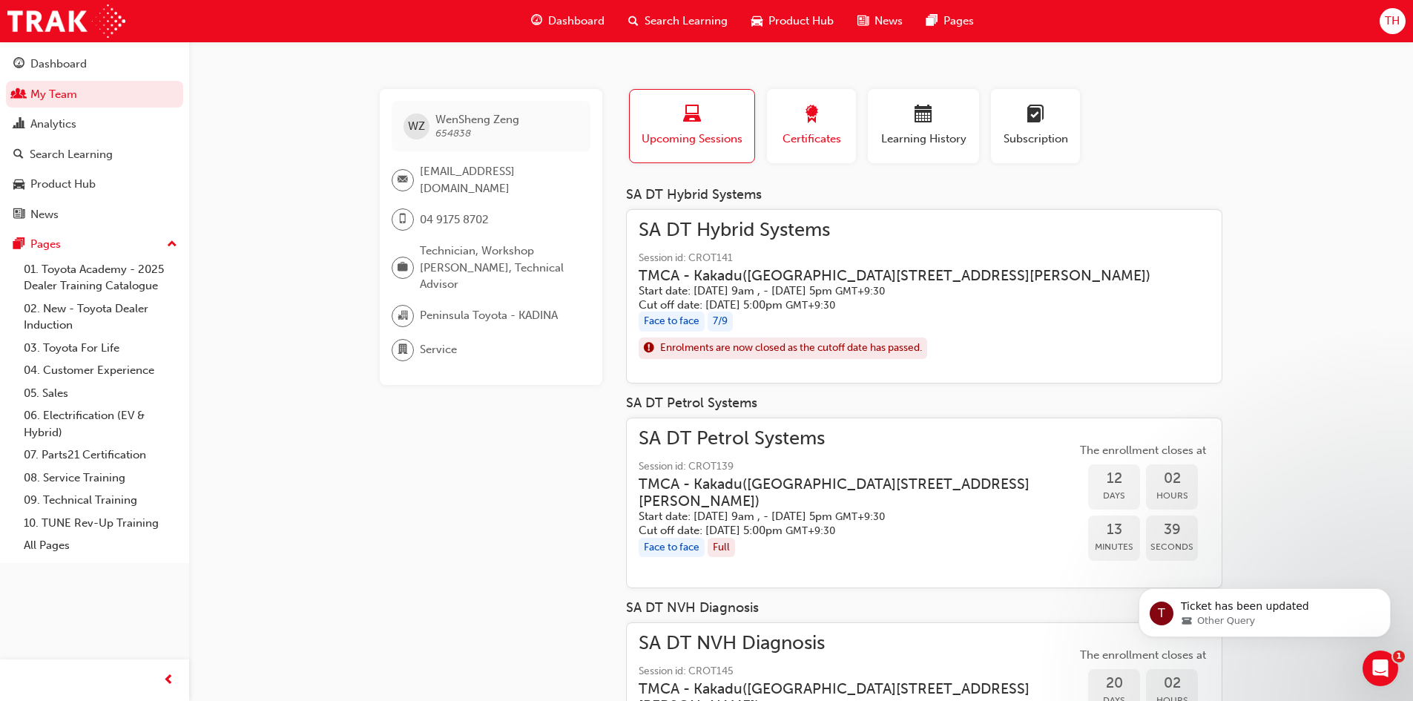
click at [799, 125] on div "button" at bounding box center [811, 116] width 67 height 23
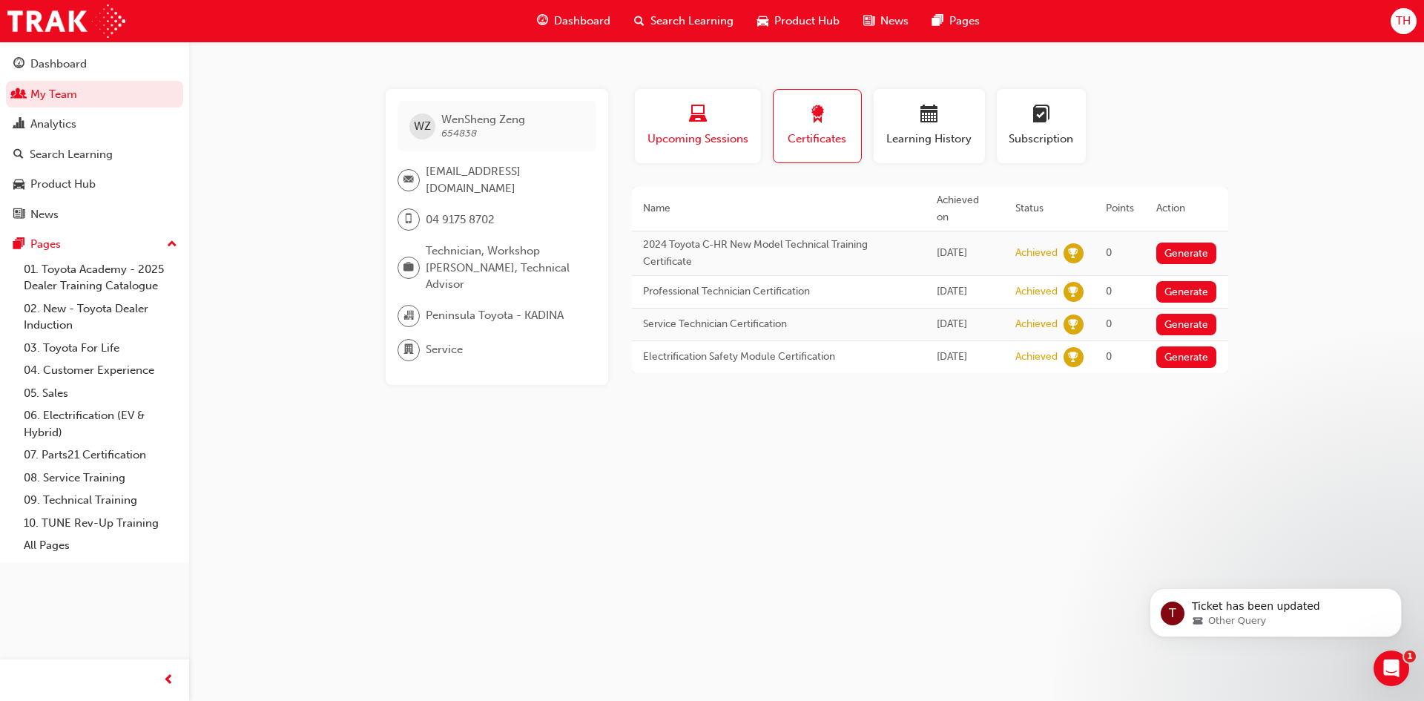
click at [730, 132] on span "Upcoming Sessions" at bounding box center [698, 139] width 104 height 17
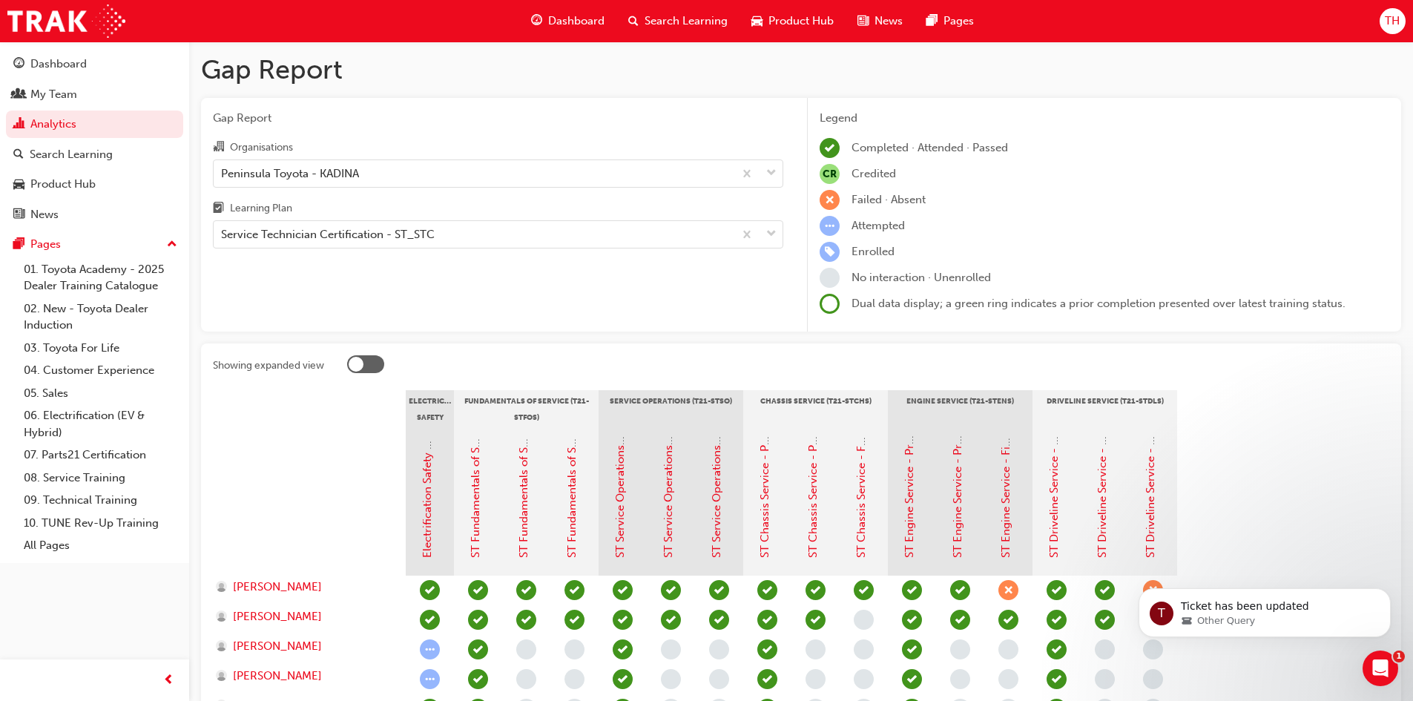
scroll to position [207, 0]
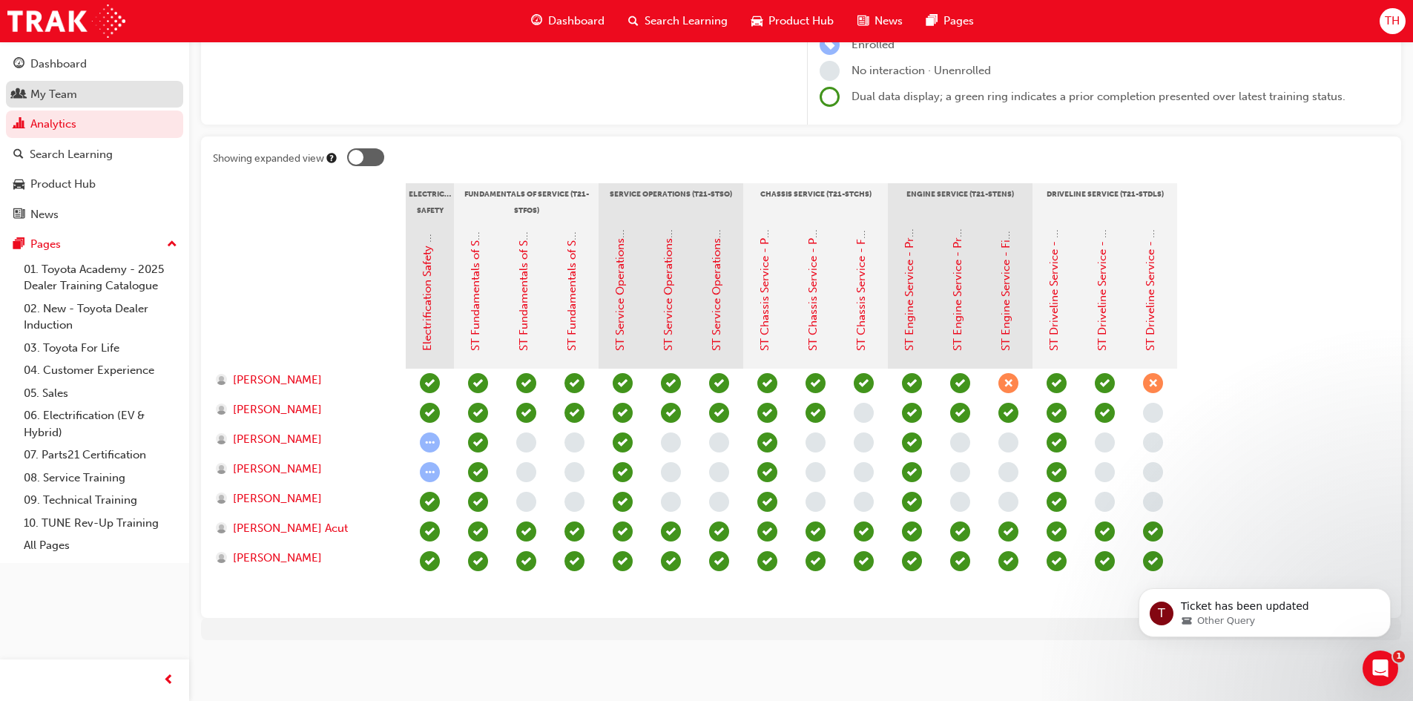
click at [48, 97] on div "My Team" at bounding box center [53, 94] width 47 height 17
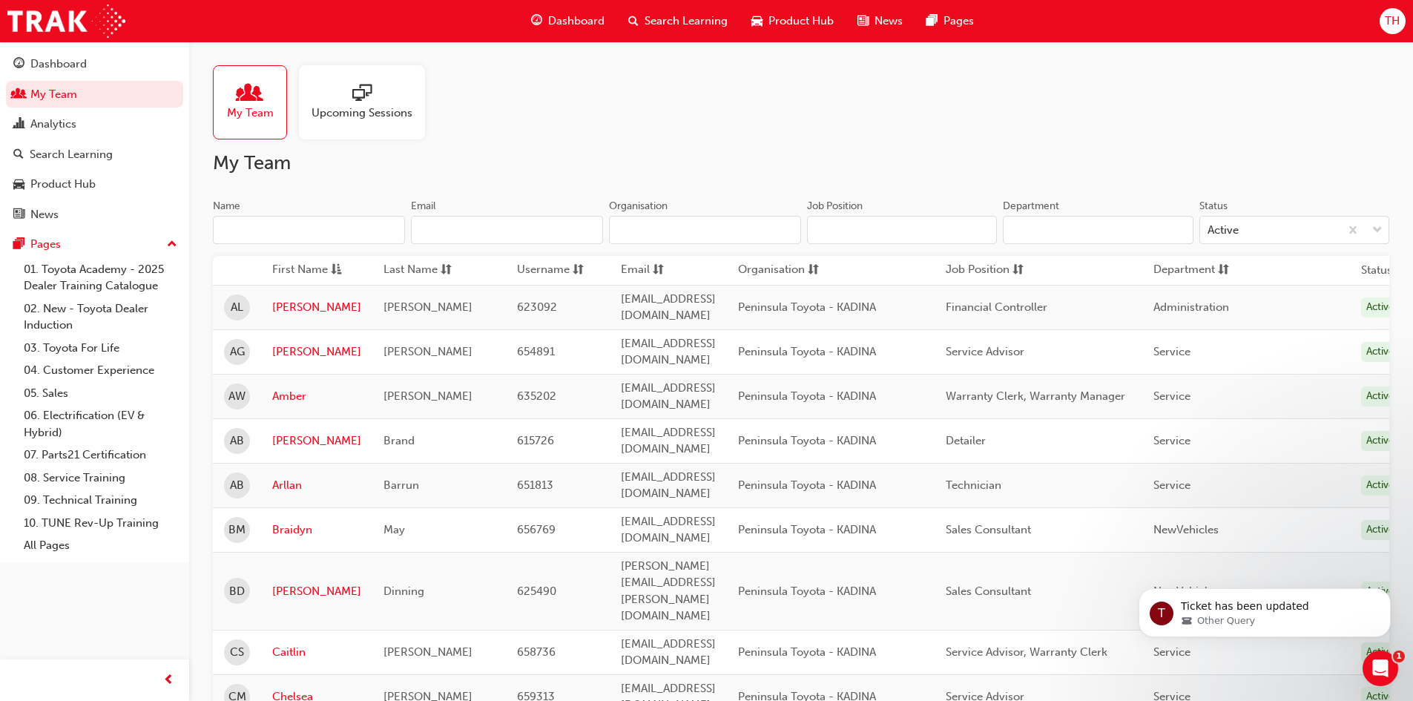
click at [359, 113] on span "Upcoming Sessions" at bounding box center [361, 113] width 101 height 17
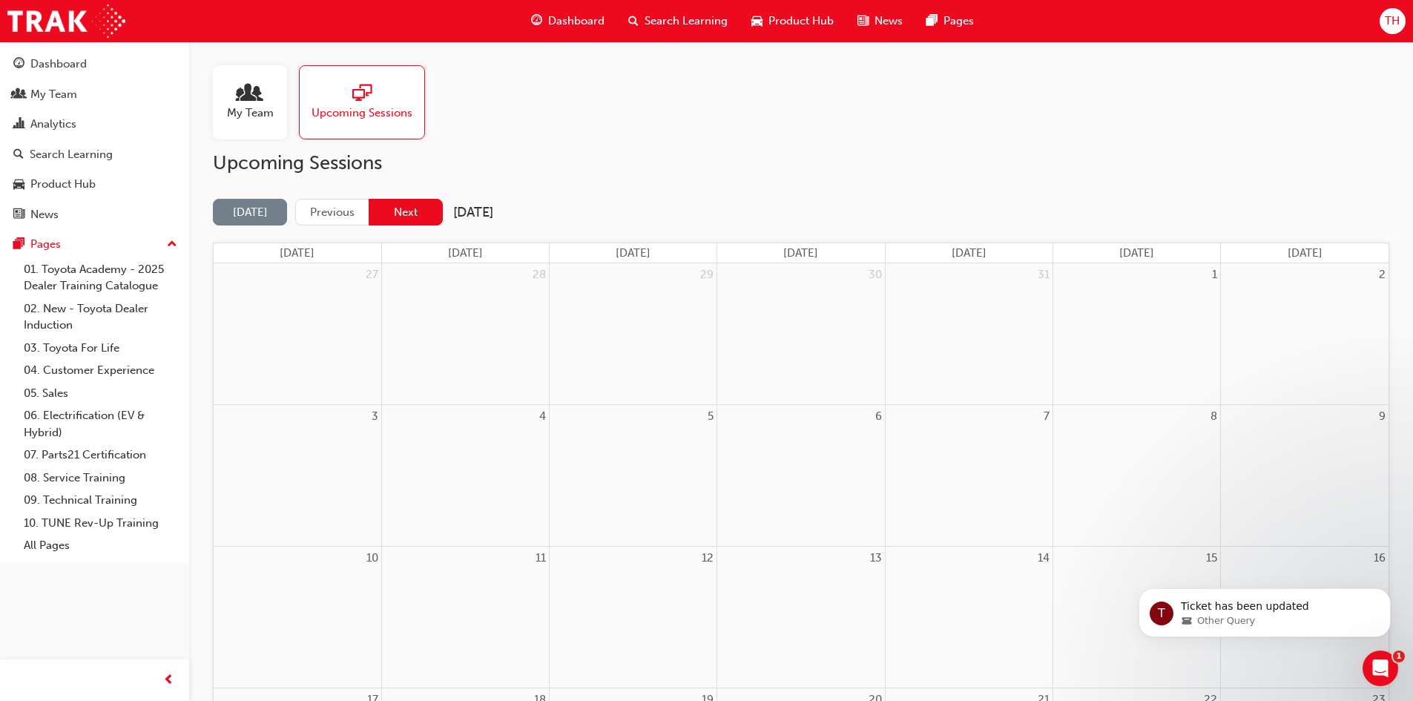
click at [412, 214] on button "Next" at bounding box center [406, 212] width 74 height 27
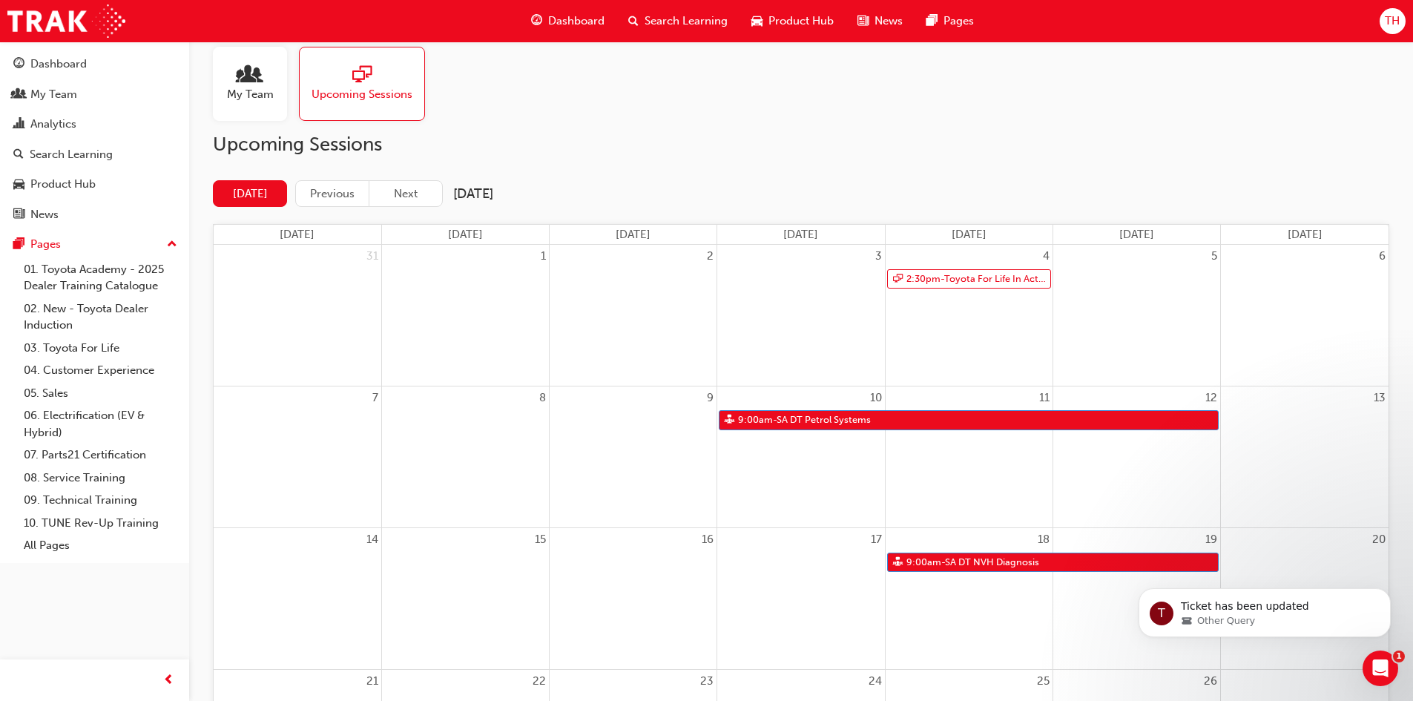
scroll to position [74, 0]
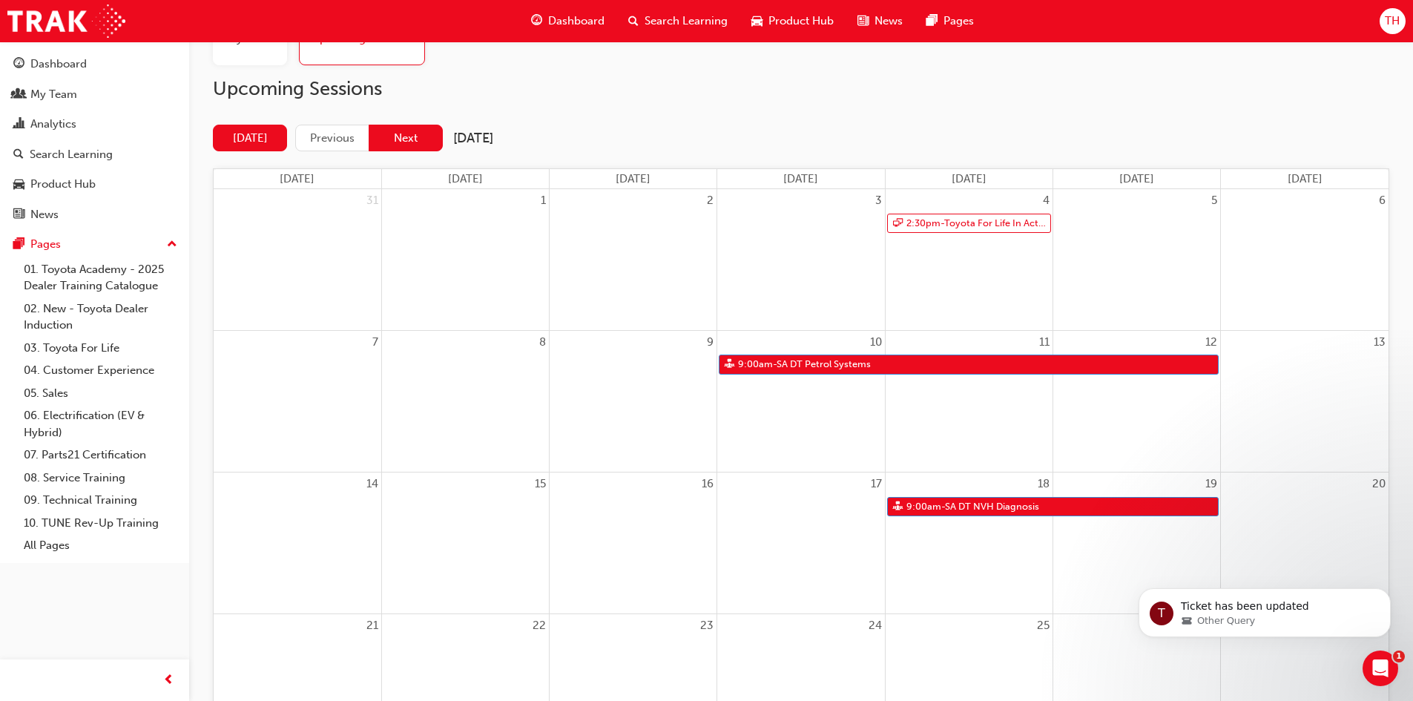
click at [395, 143] on button "Next" at bounding box center [406, 138] width 74 height 27
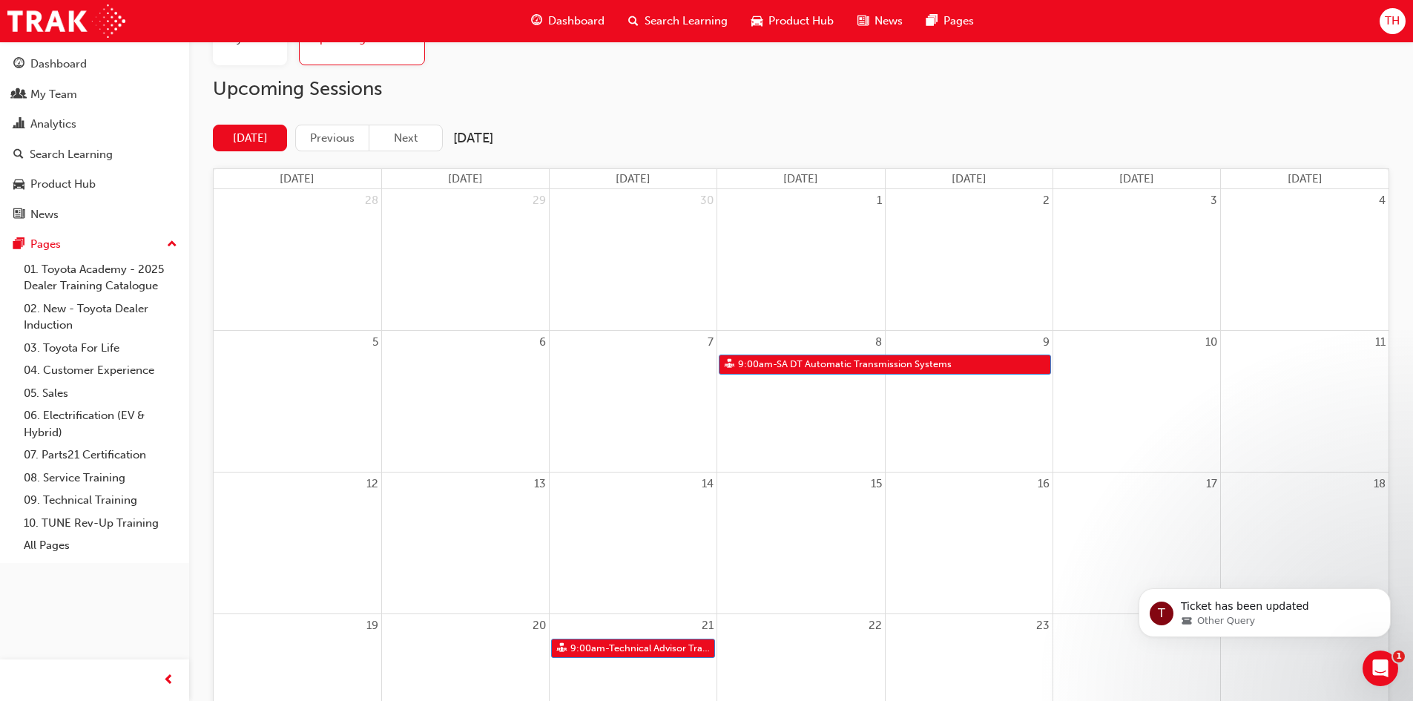
scroll to position [148, 0]
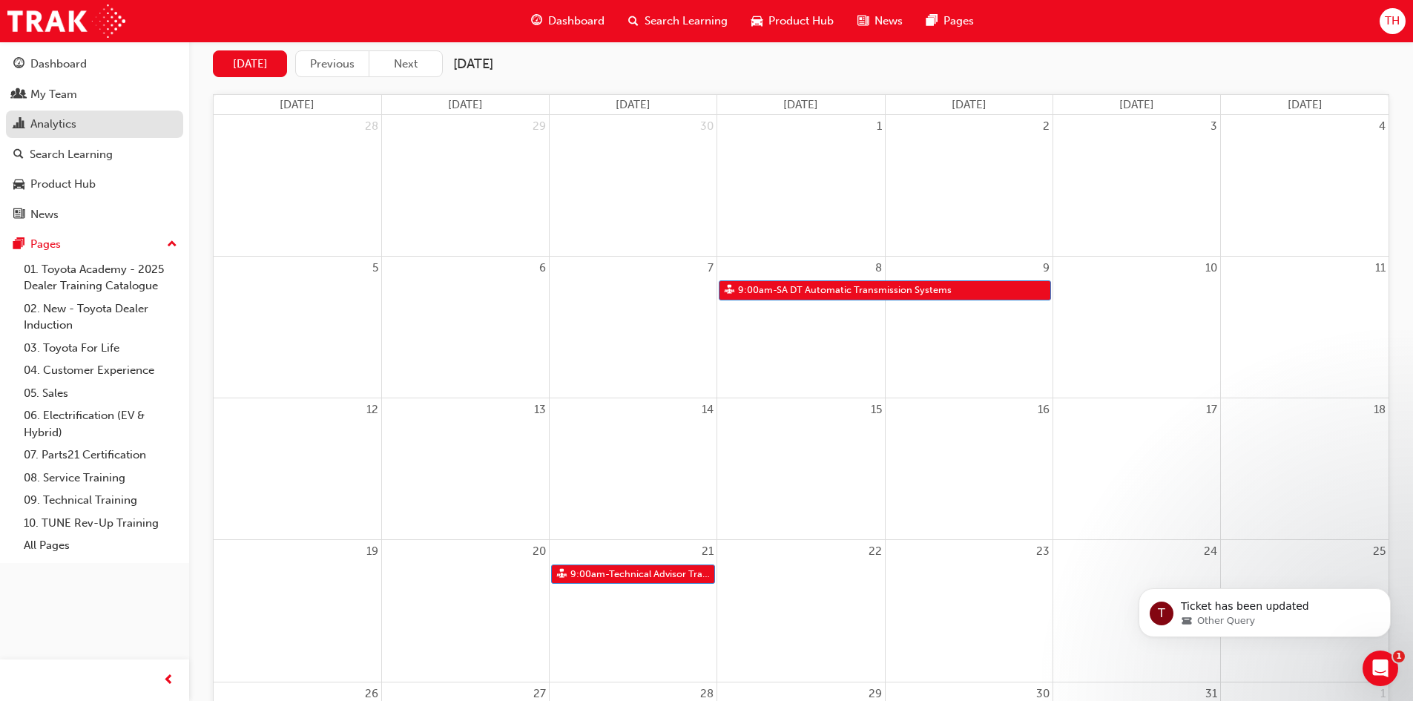
click at [69, 119] on div "Analytics" at bounding box center [53, 124] width 46 height 17
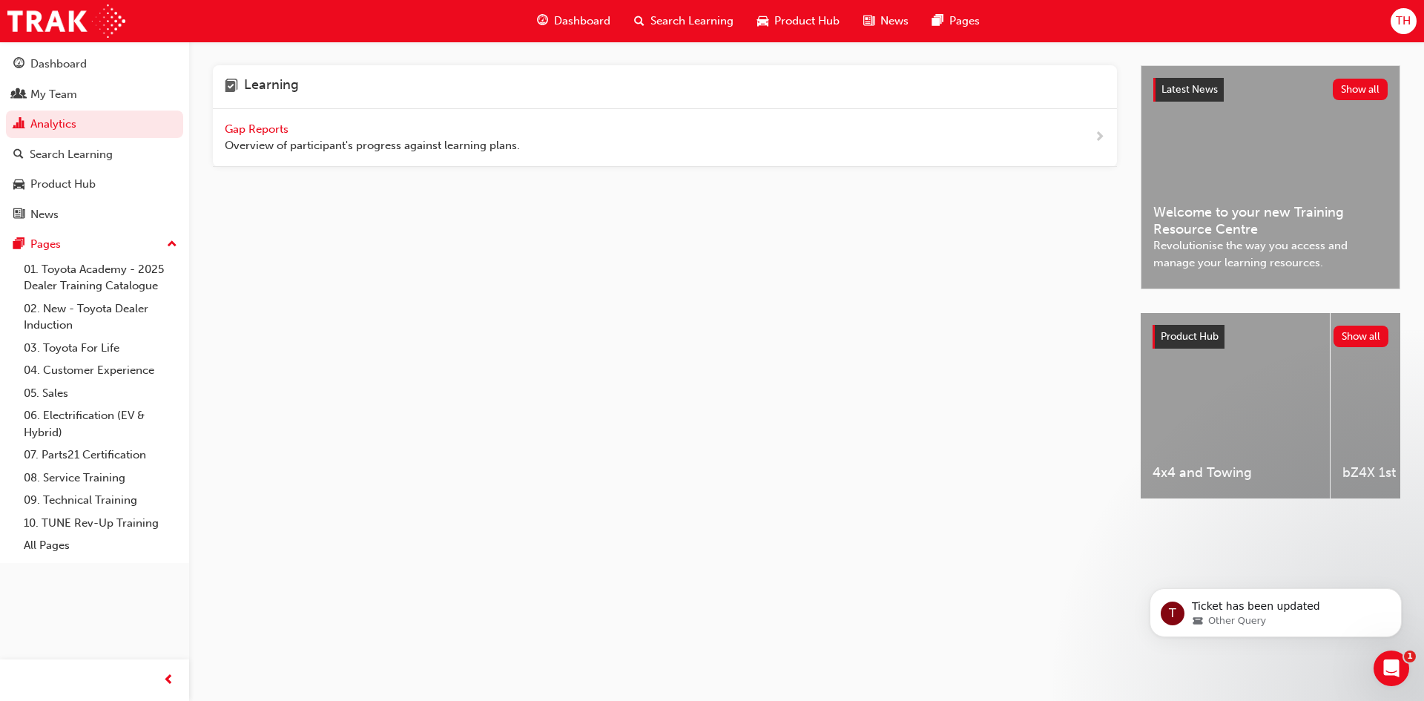
click at [245, 133] on span "Gap Reports" at bounding box center [258, 128] width 67 height 13
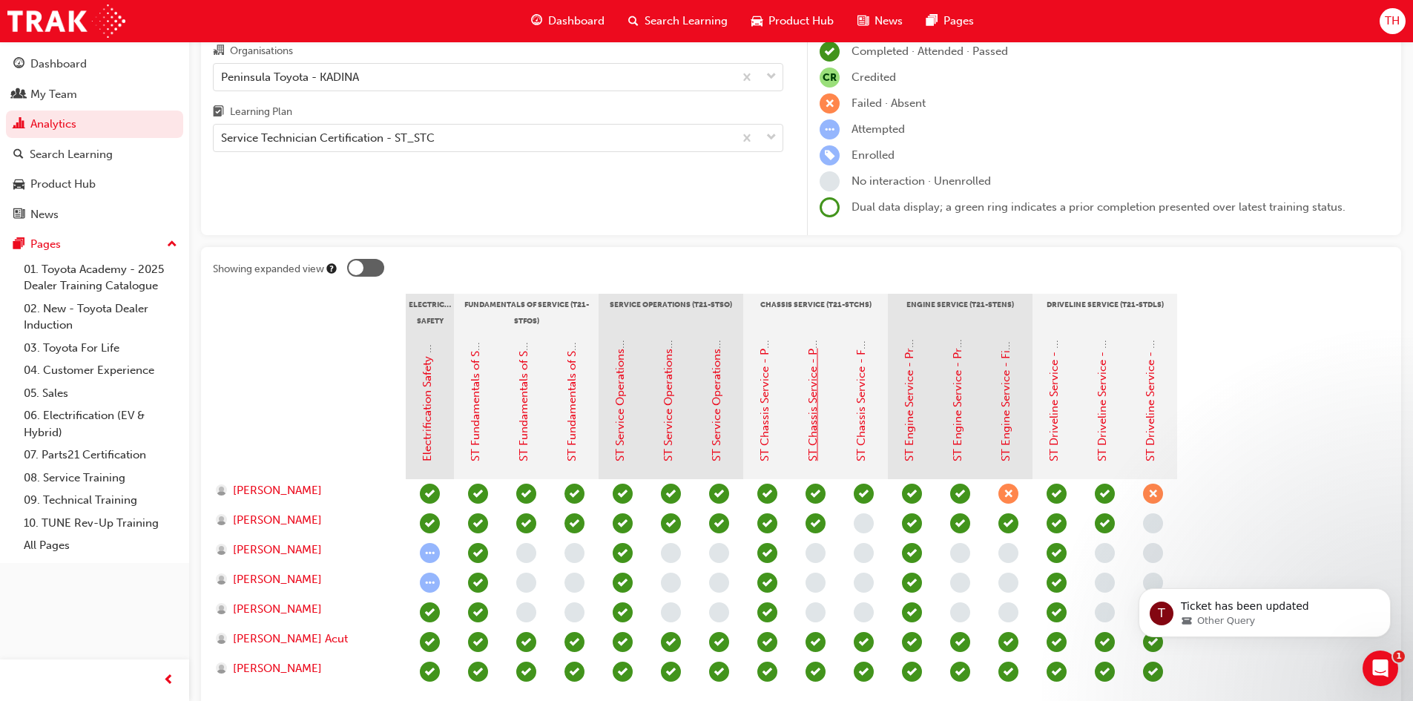
scroll to position [207, 0]
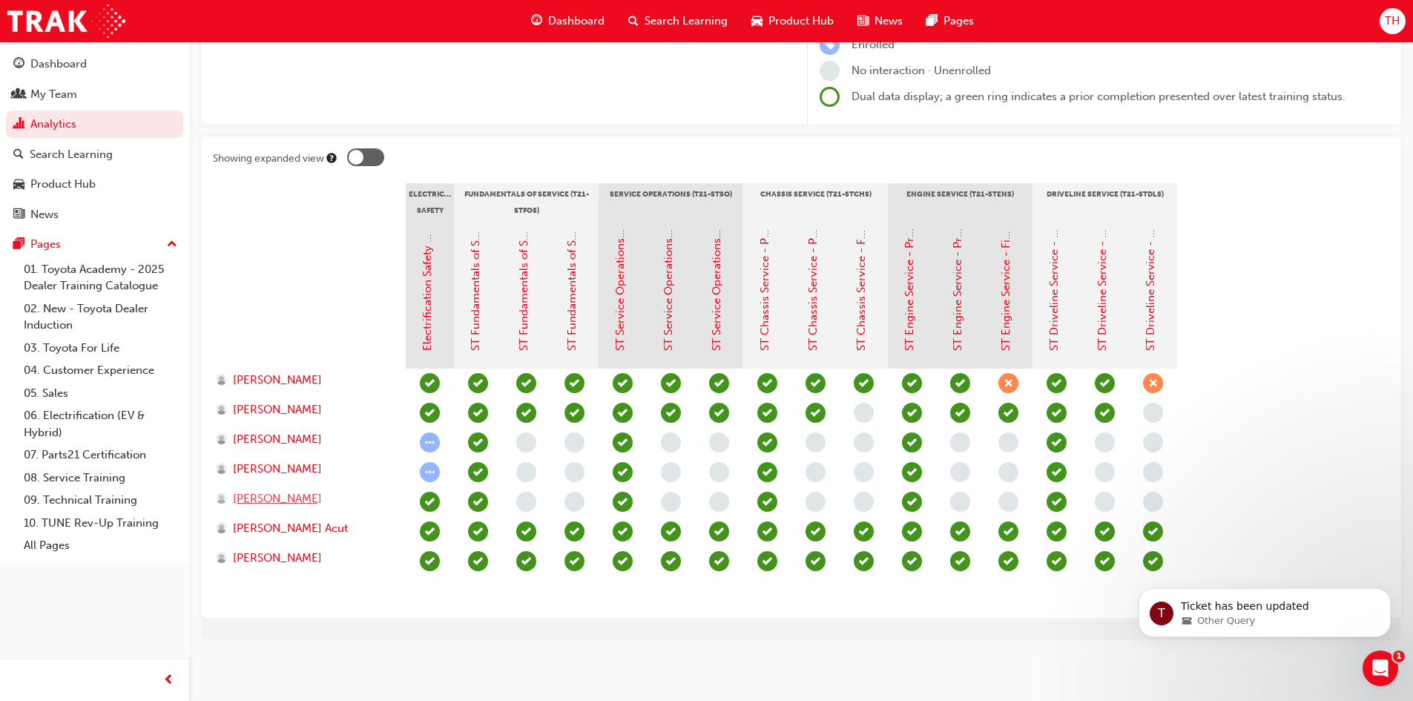
click at [257, 498] on span "[PERSON_NAME]" at bounding box center [277, 498] width 89 height 17
